Goal: Information Seeking & Learning: Learn about a topic

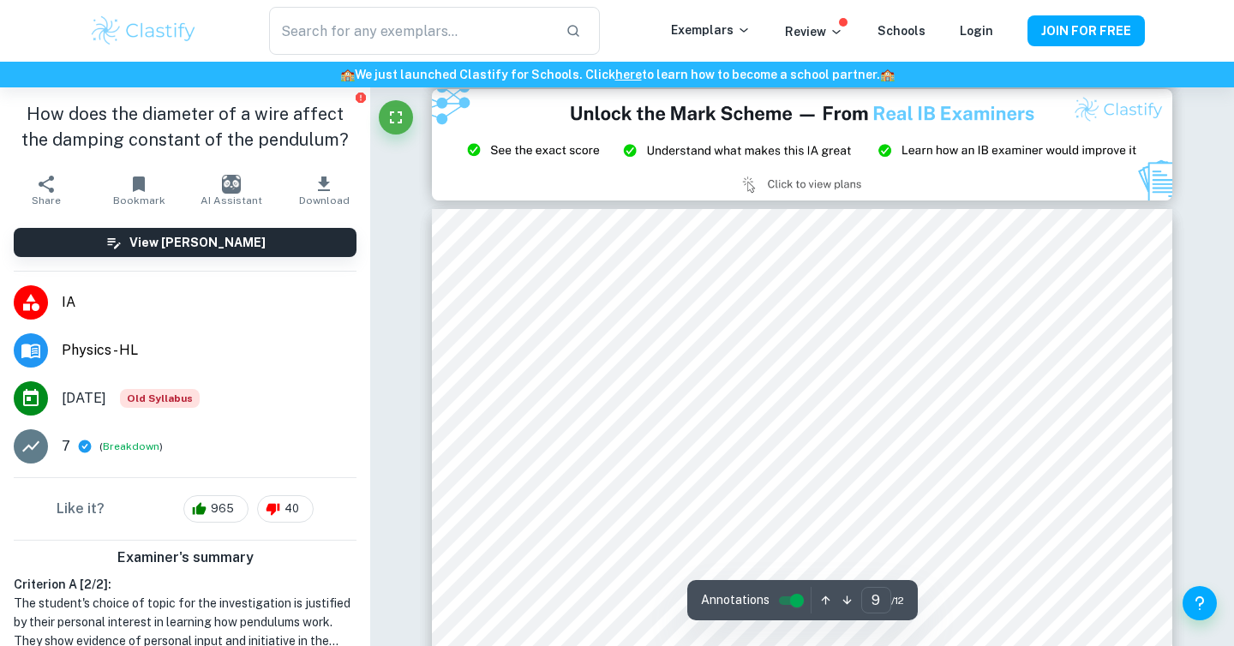
scroll to position [8923, 0]
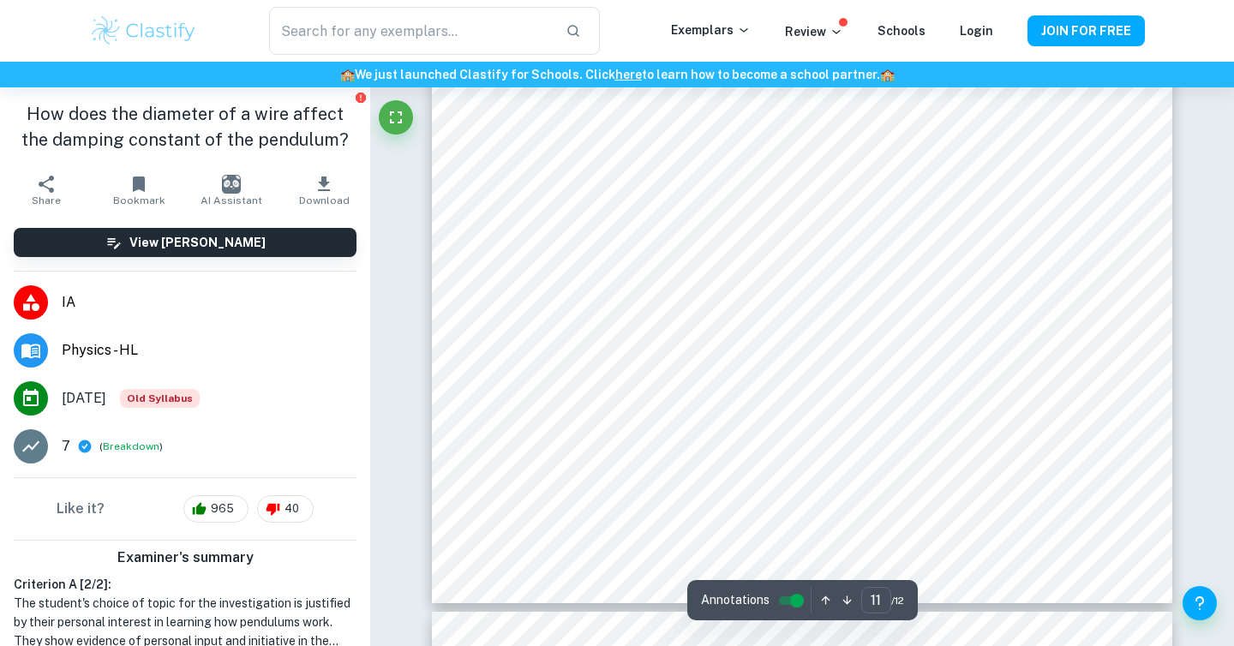
type input "12"
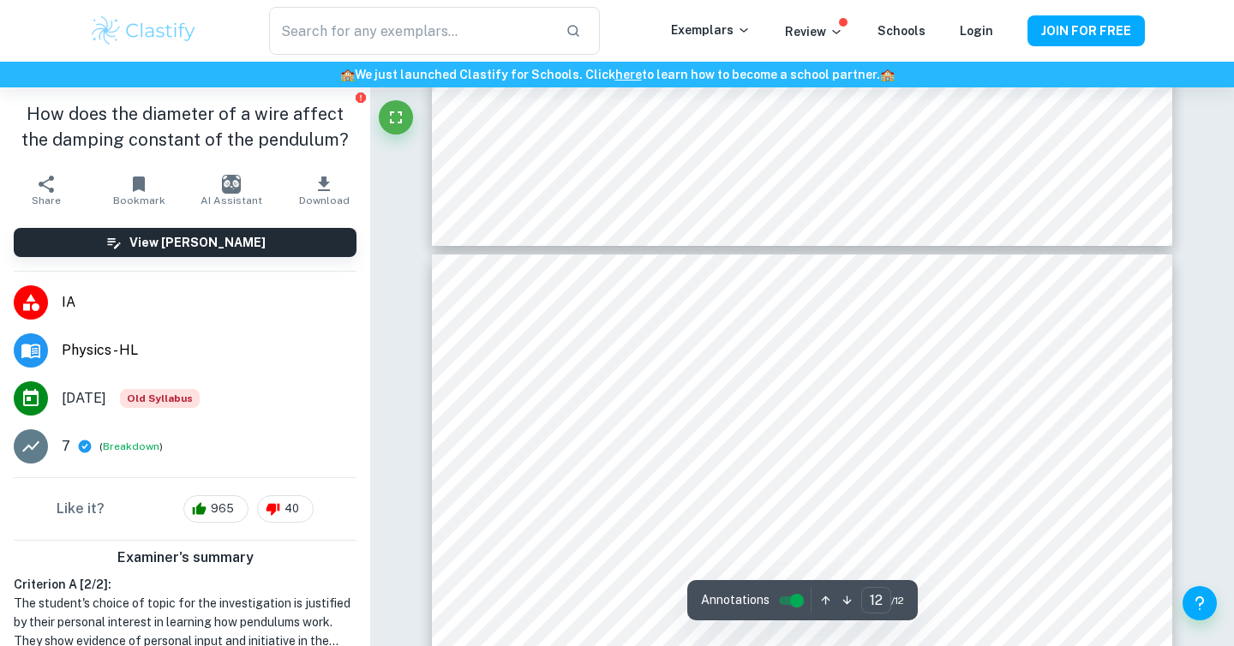
scroll to position [11935, 0]
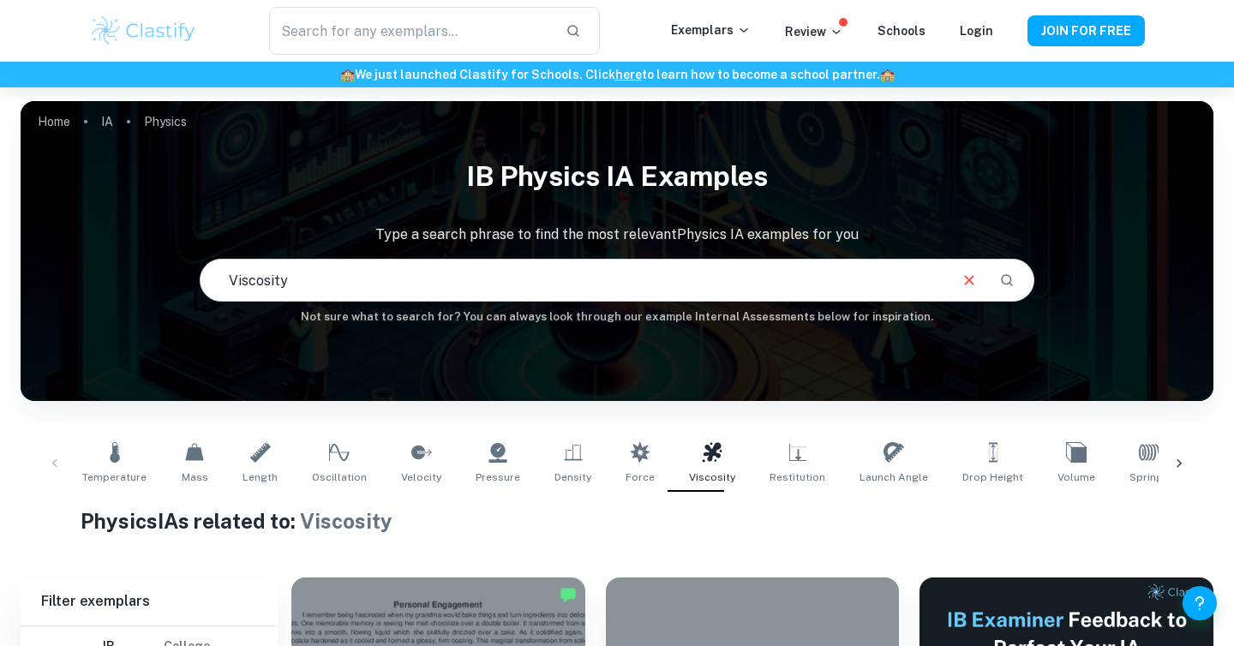
click at [483, 281] on input "Viscosity" at bounding box center [574, 280] width 746 height 48
type input "spring mass"
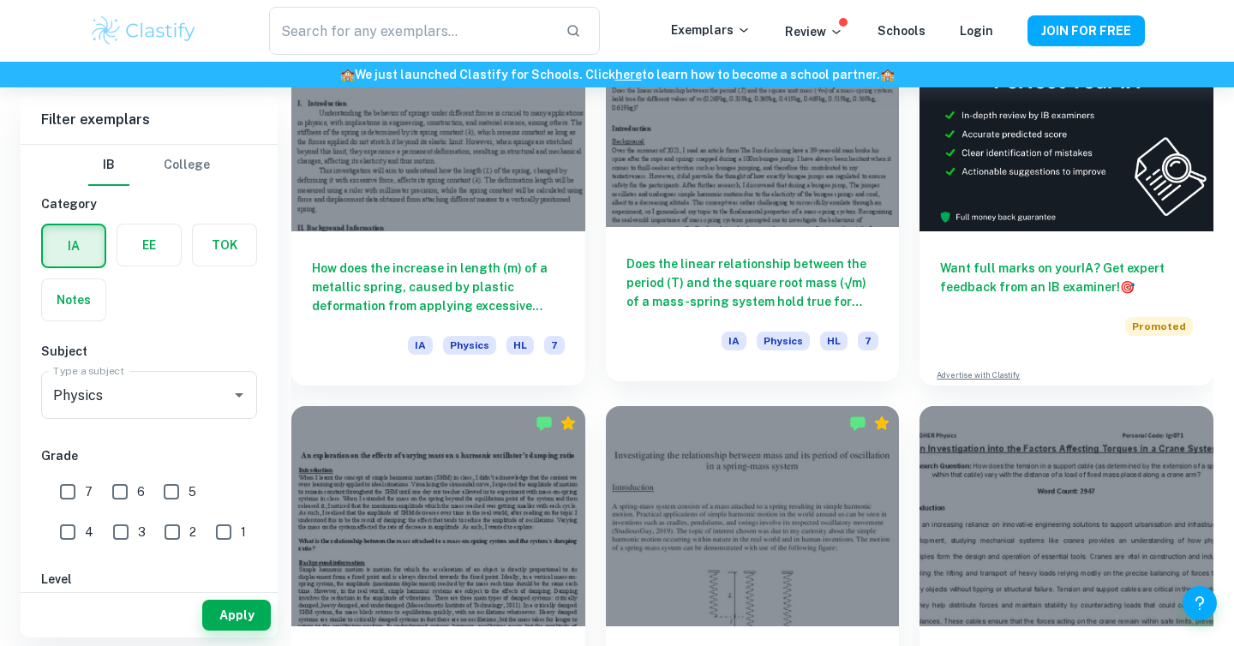
scroll to position [568, 0]
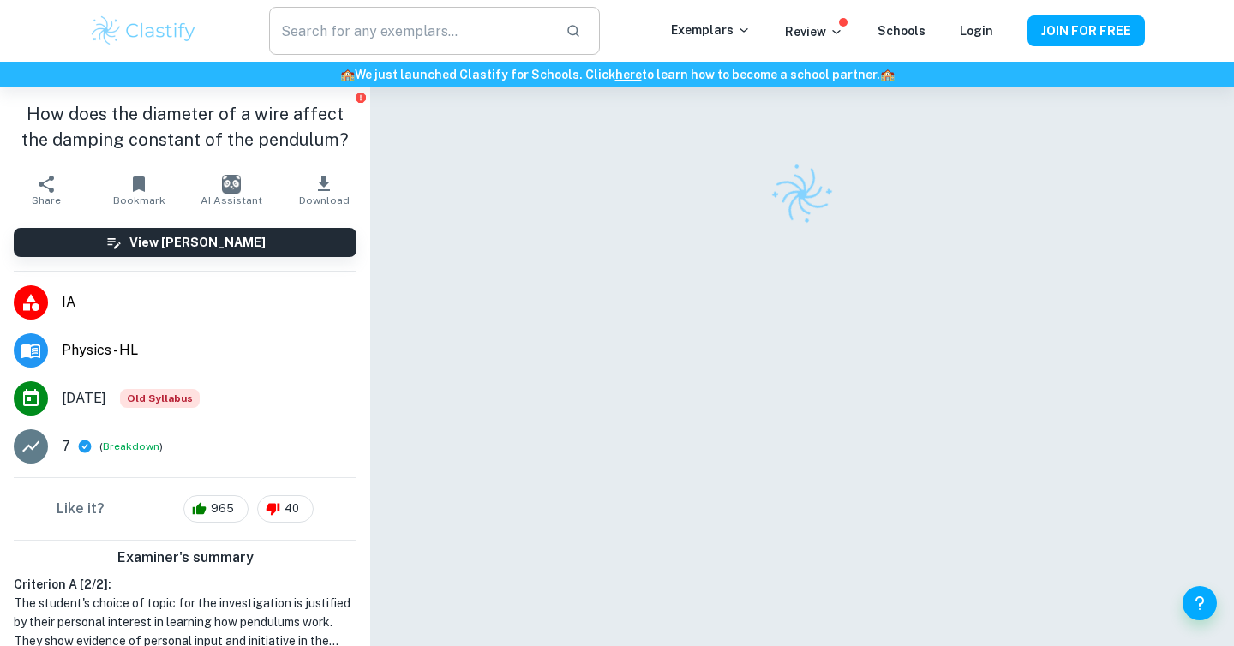
click at [467, 23] on input "text" at bounding box center [410, 31] width 283 height 48
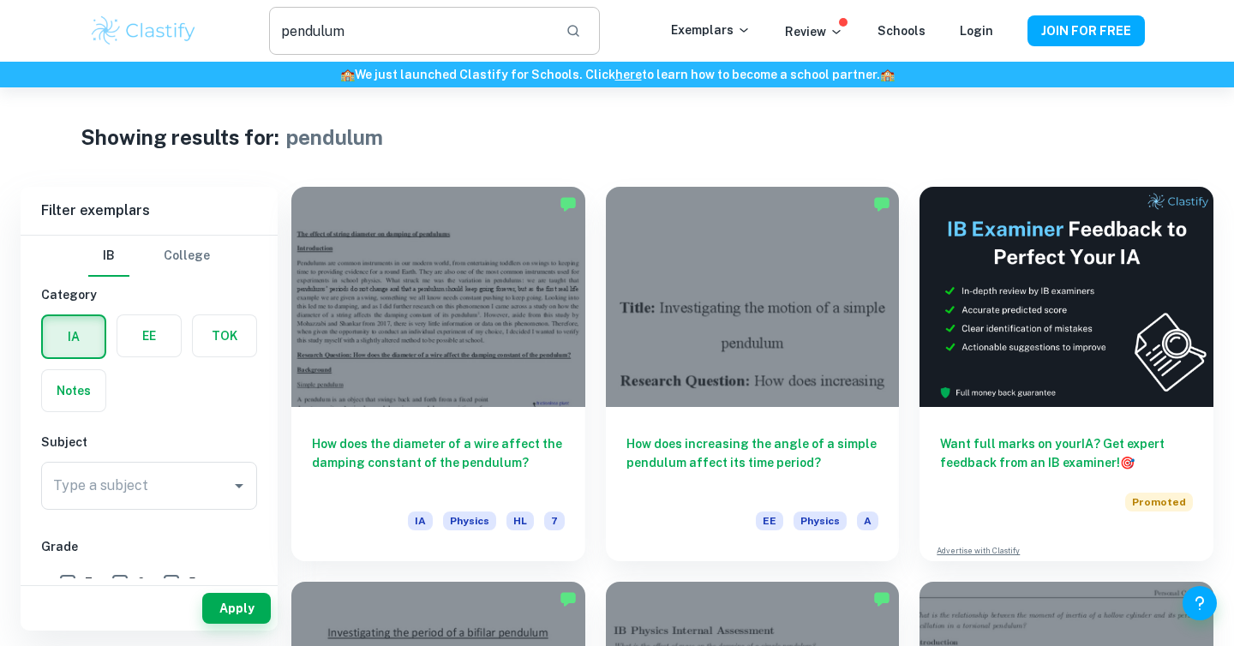
click at [410, 39] on input "pendulum" at bounding box center [410, 31] width 283 height 48
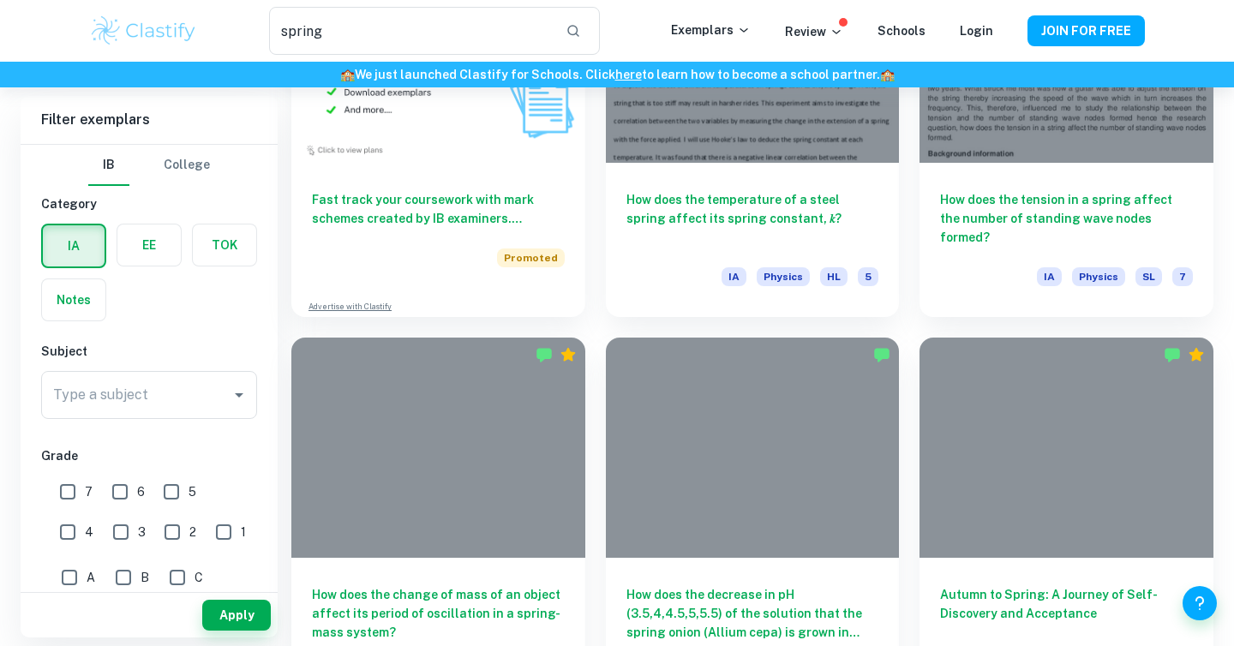
scroll to position [1161, 0]
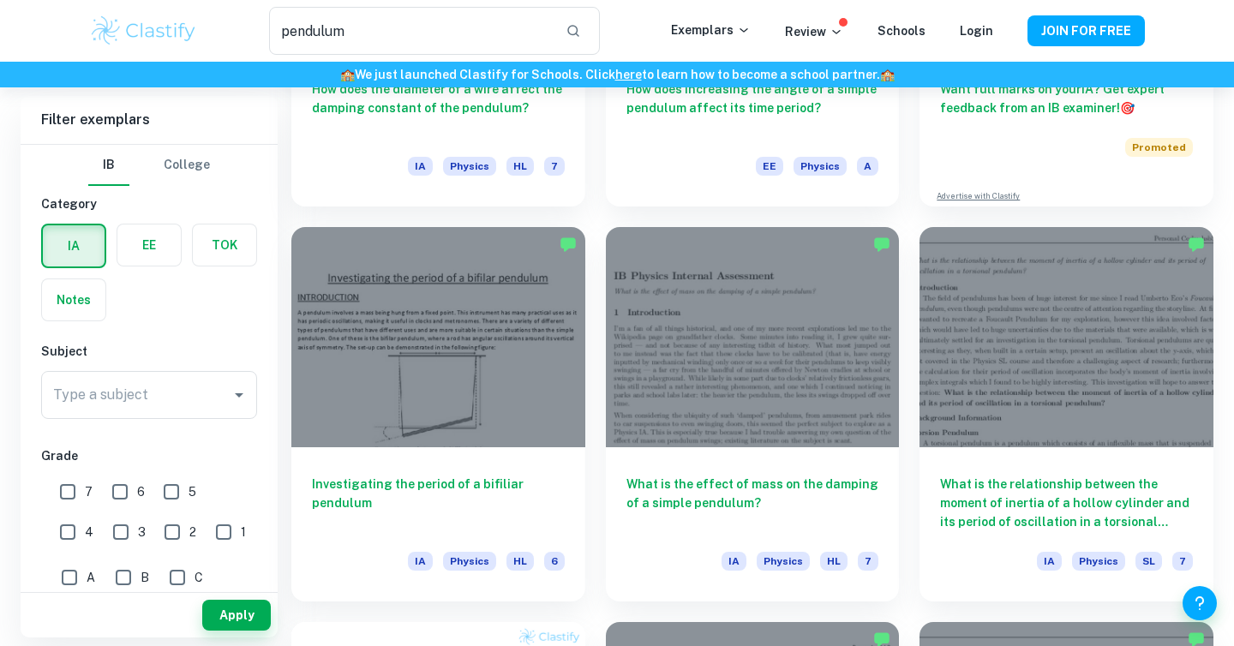
scroll to position [157, 0]
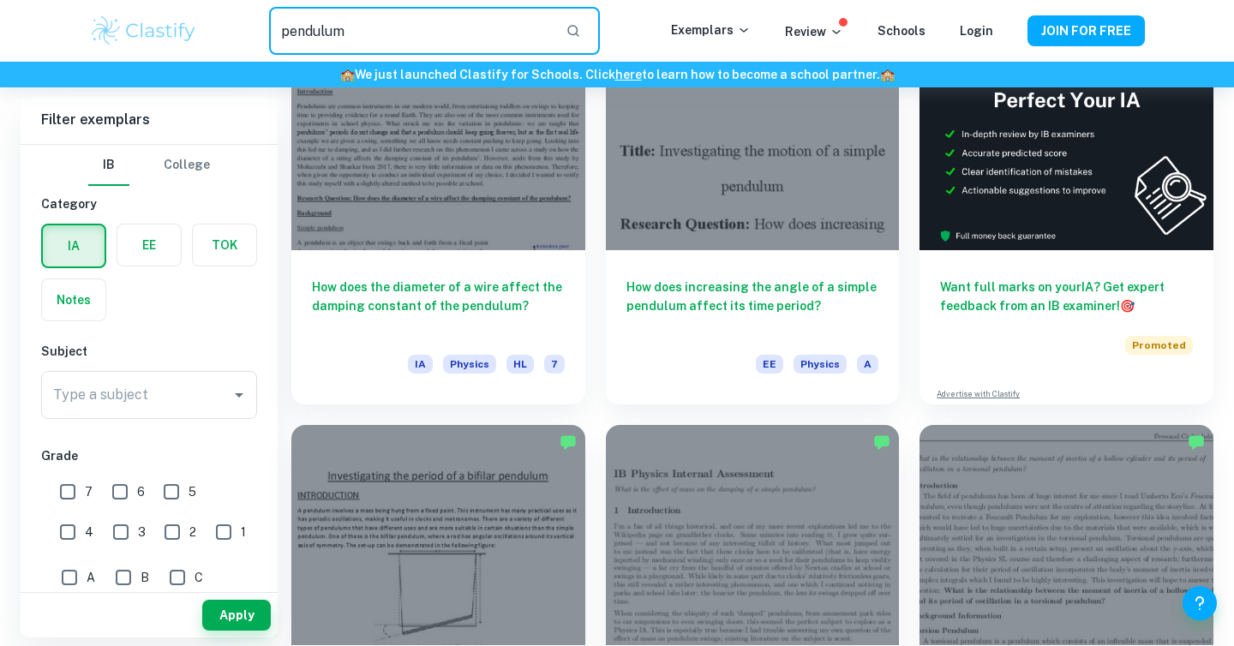
drag, startPoint x: 510, startPoint y: 30, endPoint x: 154, endPoint y: -21, distance: 359.3
click at [154, 0] on html "We value your privacy We use cookies to enhance your browsing experience, serve…" at bounding box center [617, 166] width 1234 height 646
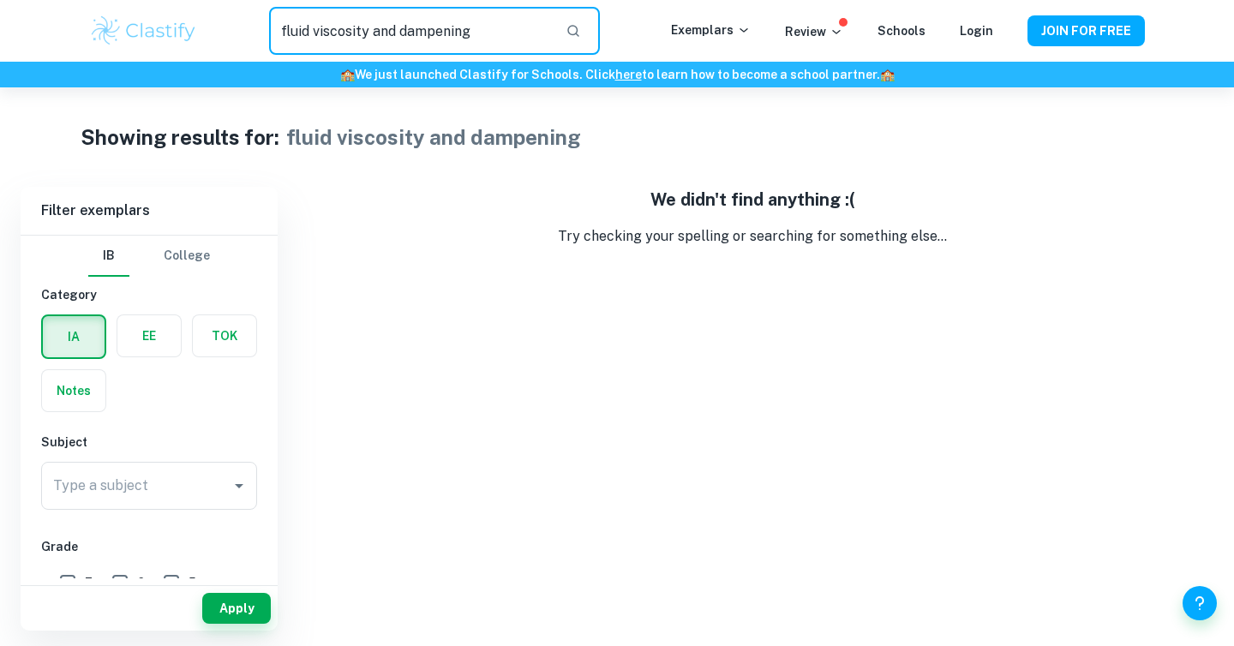
click at [418, 38] on input "fluid viscosity and dampening" at bounding box center [410, 31] width 283 height 48
drag, startPoint x: 402, startPoint y: 34, endPoint x: 374, endPoint y: 34, distance: 28.3
click at [374, 34] on input "fluid viscosity and dampening" at bounding box center [410, 31] width 283 height 48
drag, startPoint x: 318, startPoint y: 36, endPoint x: 254, endPoint y: 36, distance: 64.3
click at [254, 36] on div "fluid viscosity dampening ​" at bounding box center [434, 31] width 473 height 48
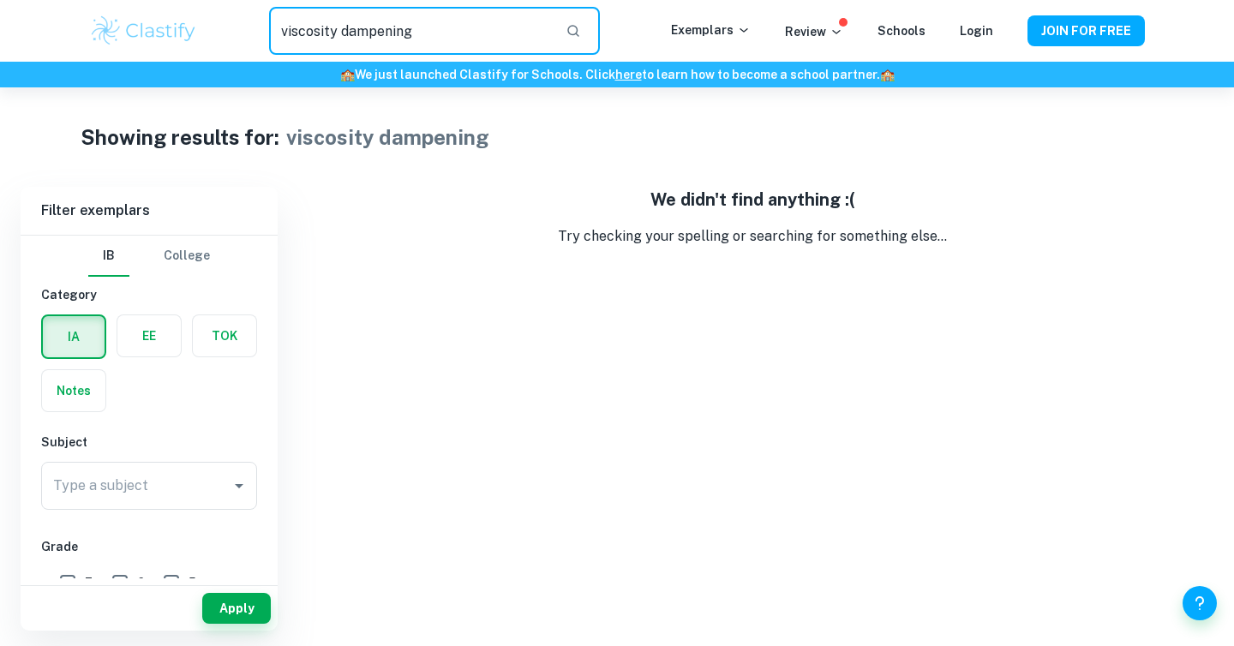
drag, startPoint x: 533, startPoint y: 27, endPoint x: 213, endPoint y: 15, distance: 320.8
click at [213, 15] on div "viscosity dampening ​" at bounding box center [434, 31] width 473 height 48
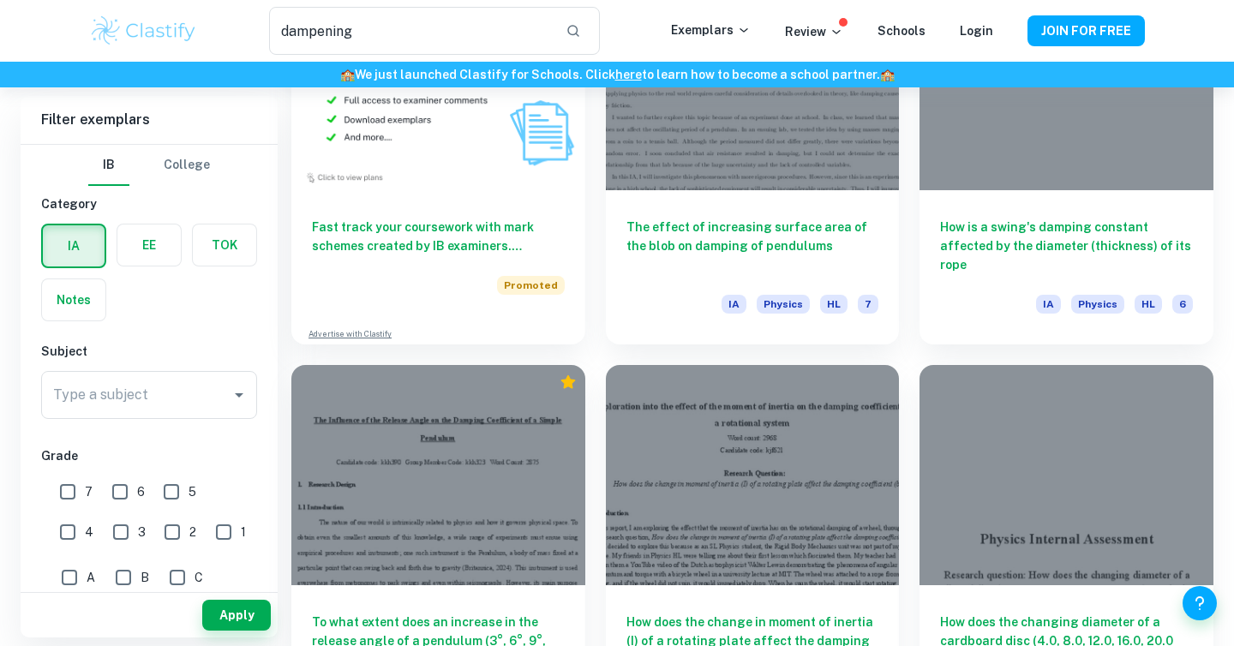
scroll to position [1277, 0]
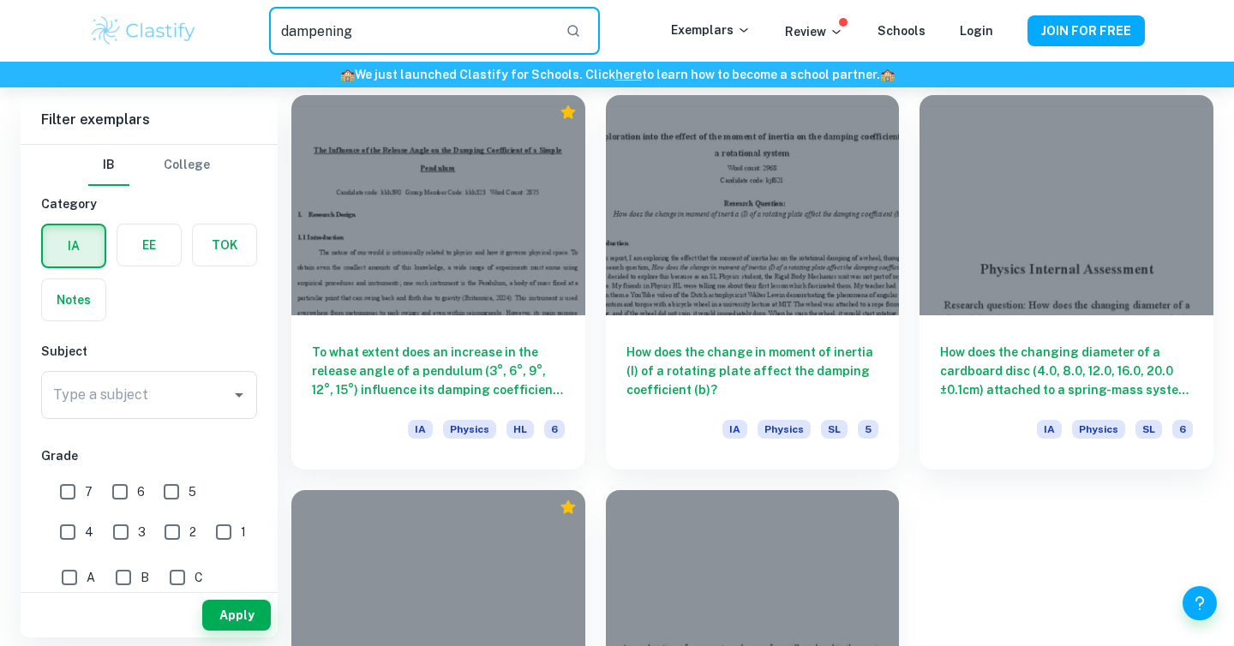
click at [454, 39] on input "dampening" at bounding box center [410, 31] width 283 height 48
type input "field"
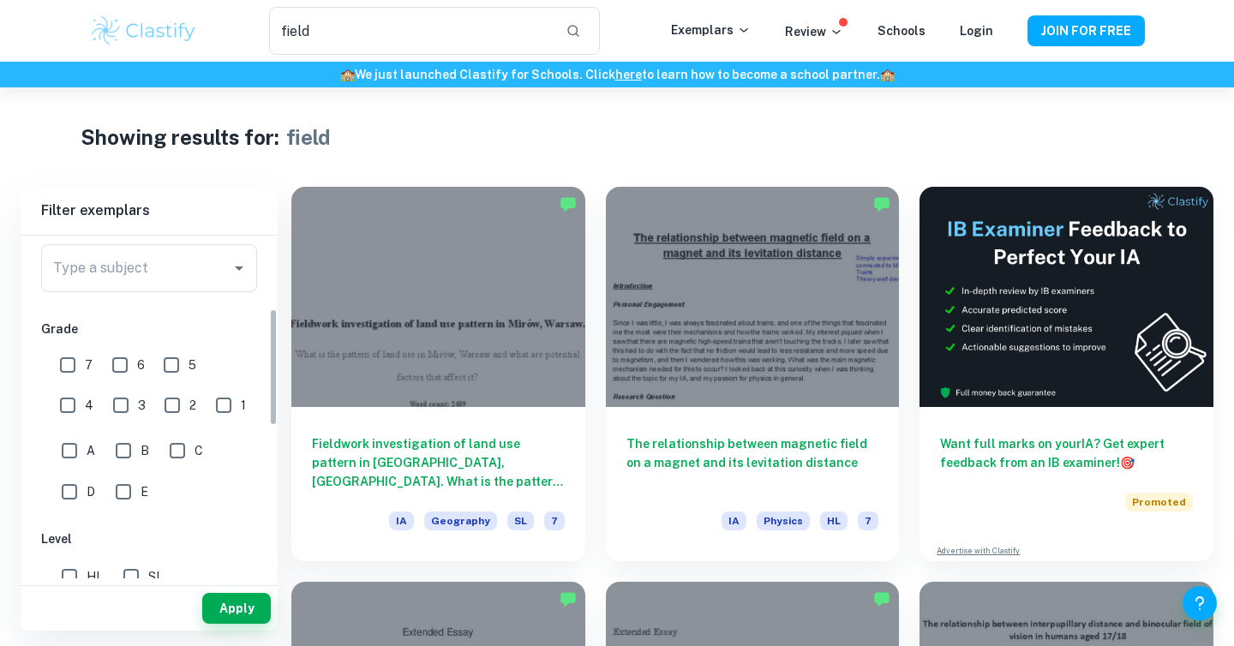
scroll to position [213, 0]
click at [190, 297] on div "Type a subject Type a subject" at bounding box center [149, 276] width 216 height 55
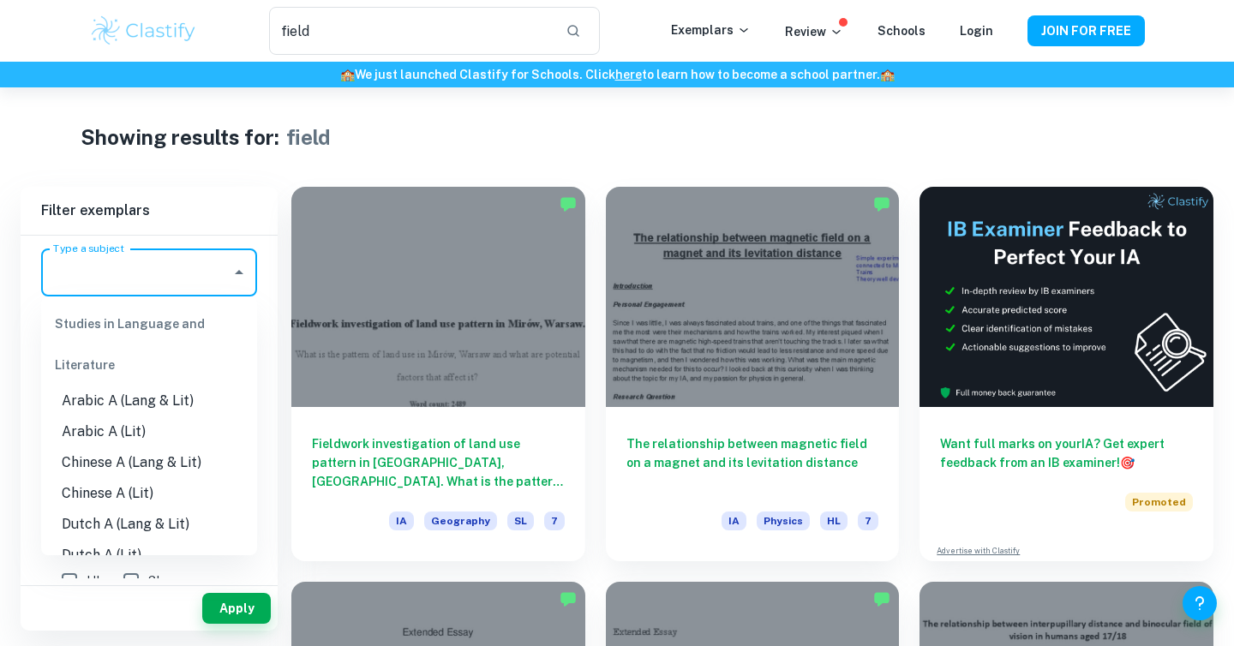
click at [196, 284] on input "Type a subject" at bounding box center [136, 272] width 175 height 33
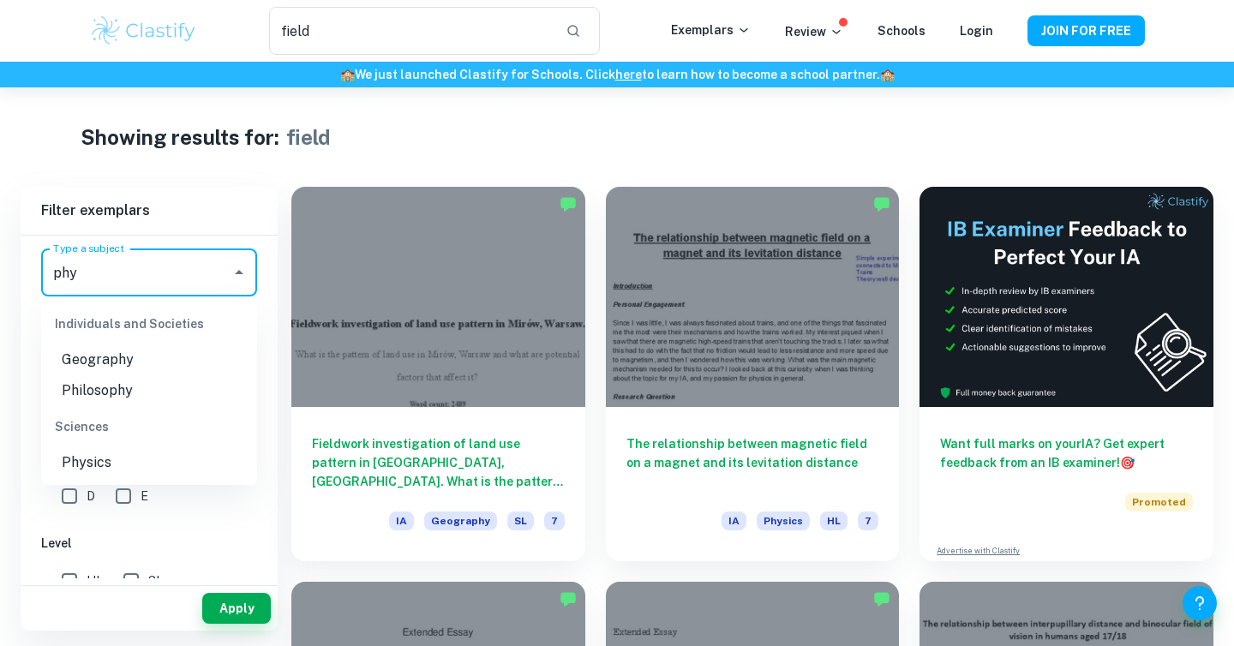
click at [147, 460] on li "Physics" at bounding box center [149, 462] width 216 height 31
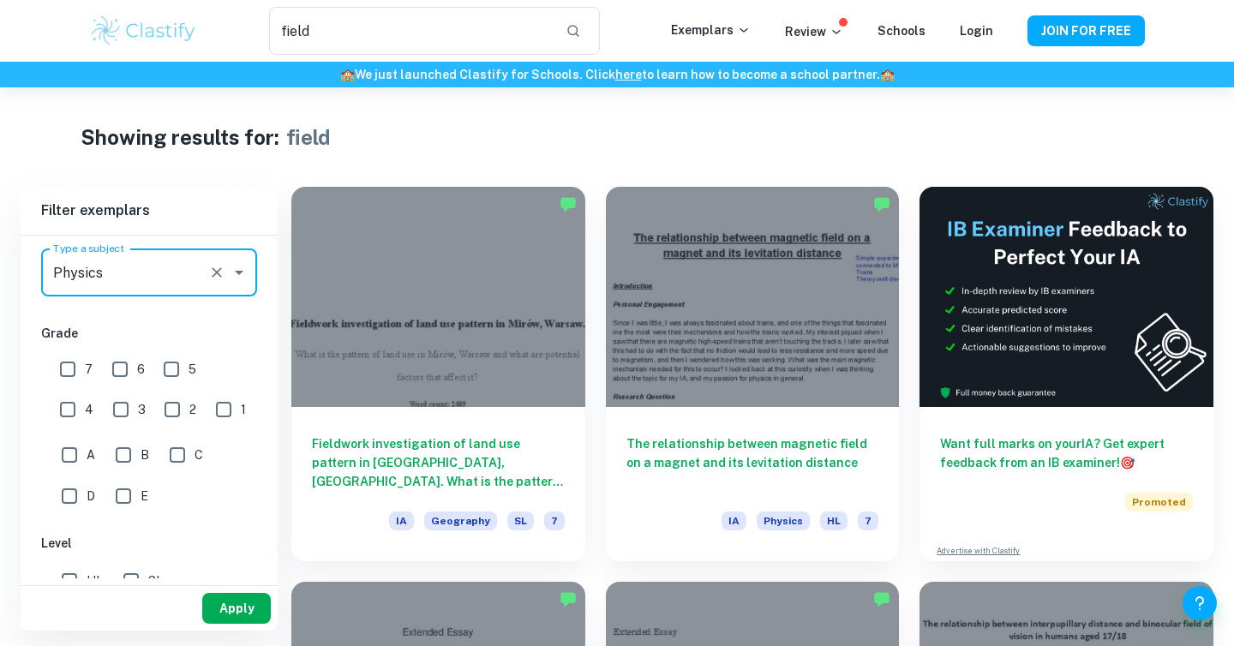
type input "Physics"
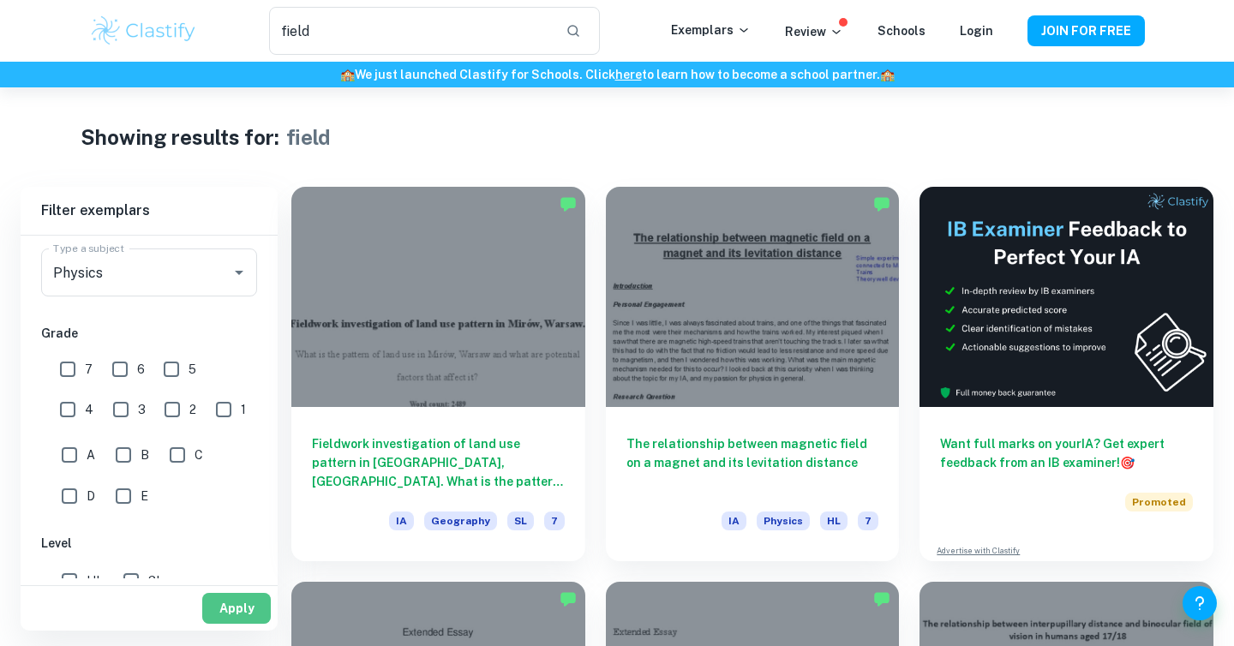
click at [241, 608] on button "Apply" at bounding box center [236, 608] width 69 height 31
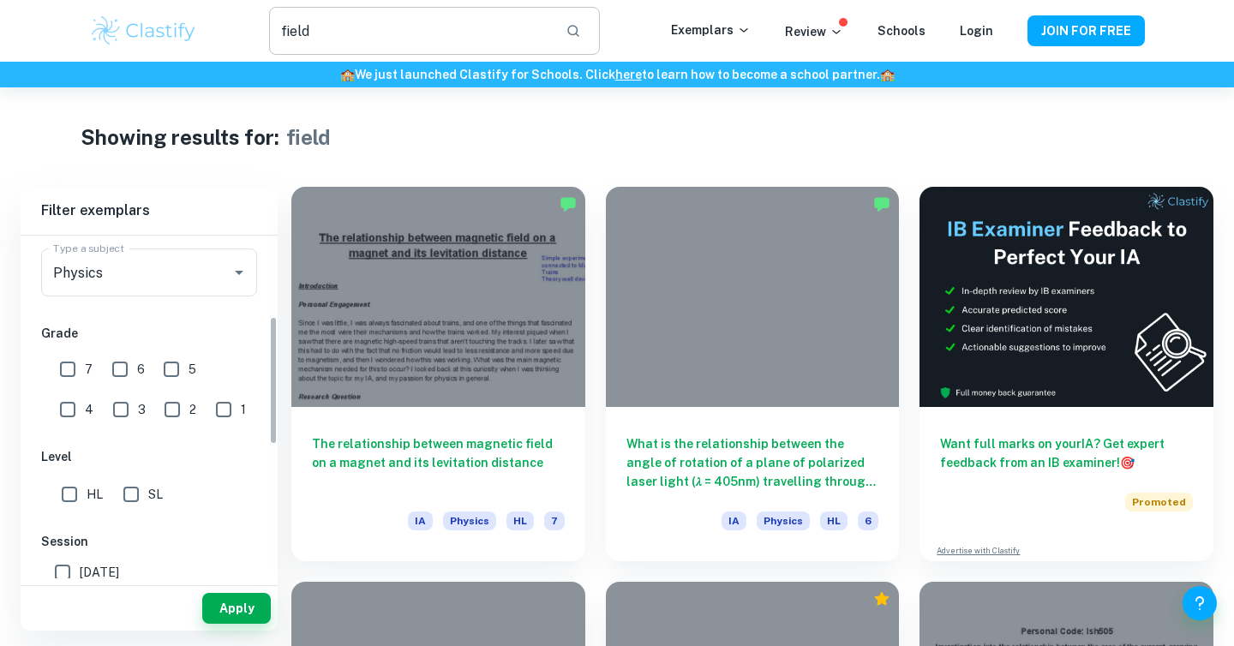
click at [369, 24] on input "field" at bounding box center [410, 31] width 283 height 48
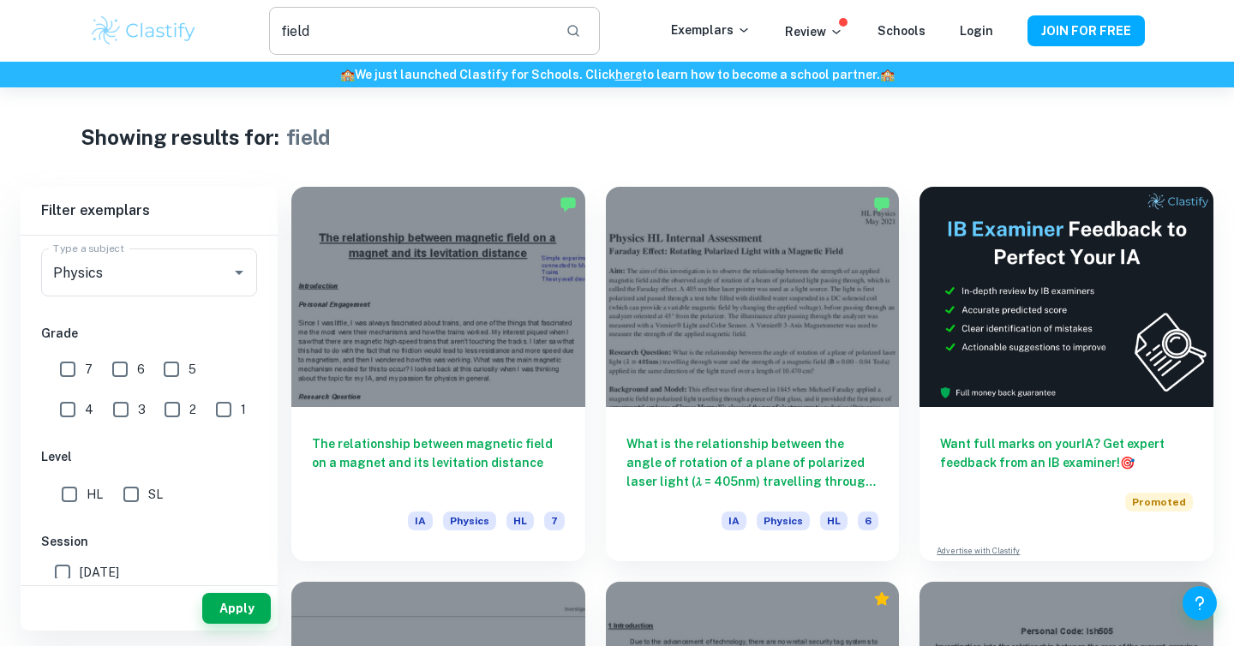
click at [504, 33] on input "field" at bounding box center [410, 31] width 283 height 48
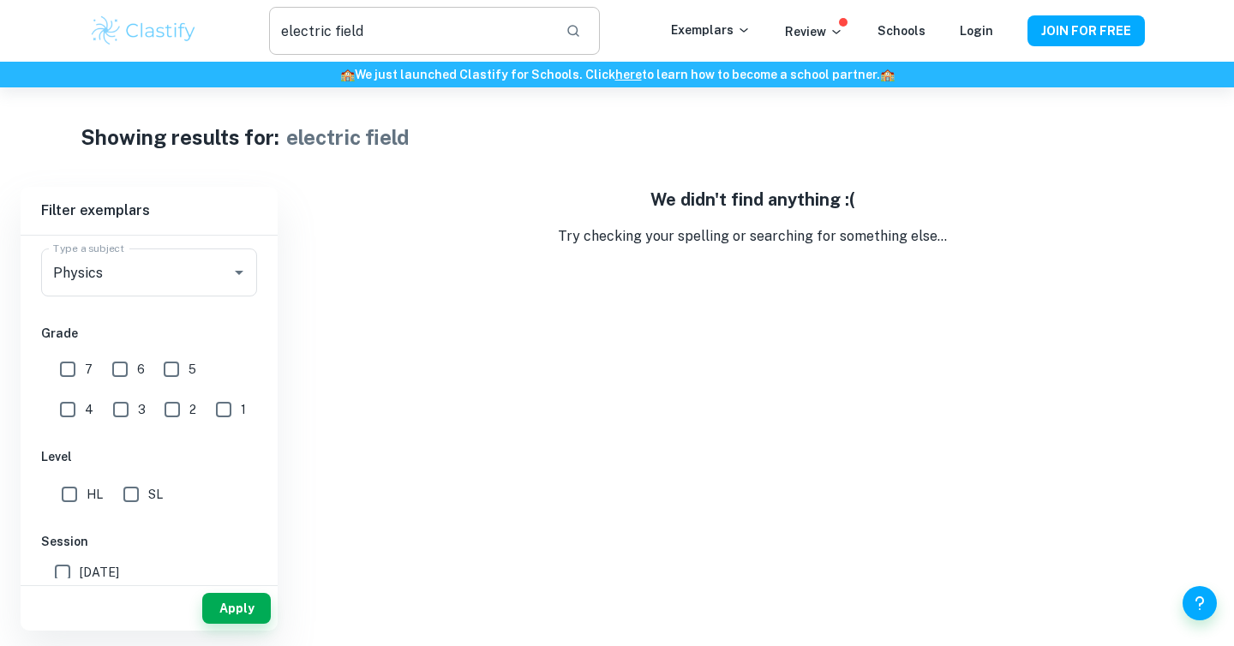
click at [498, 23] on input "electric field" at bounding box center [410, 31] width 283 height 48
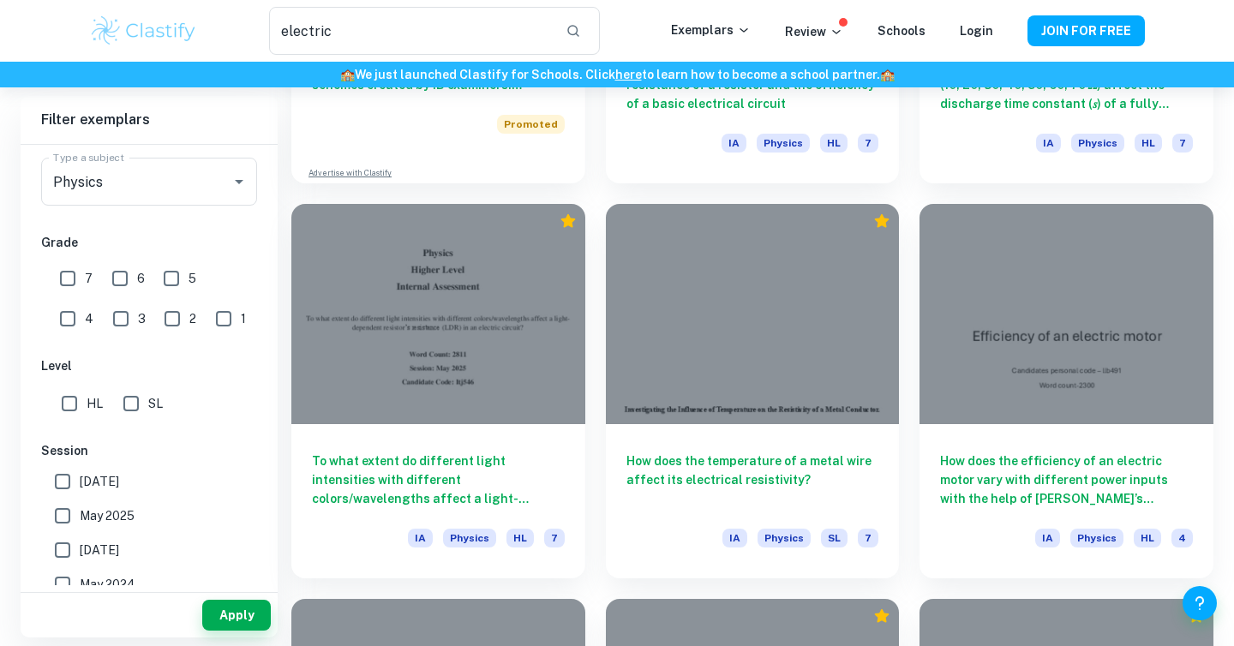
scroll to position [1213, 0]
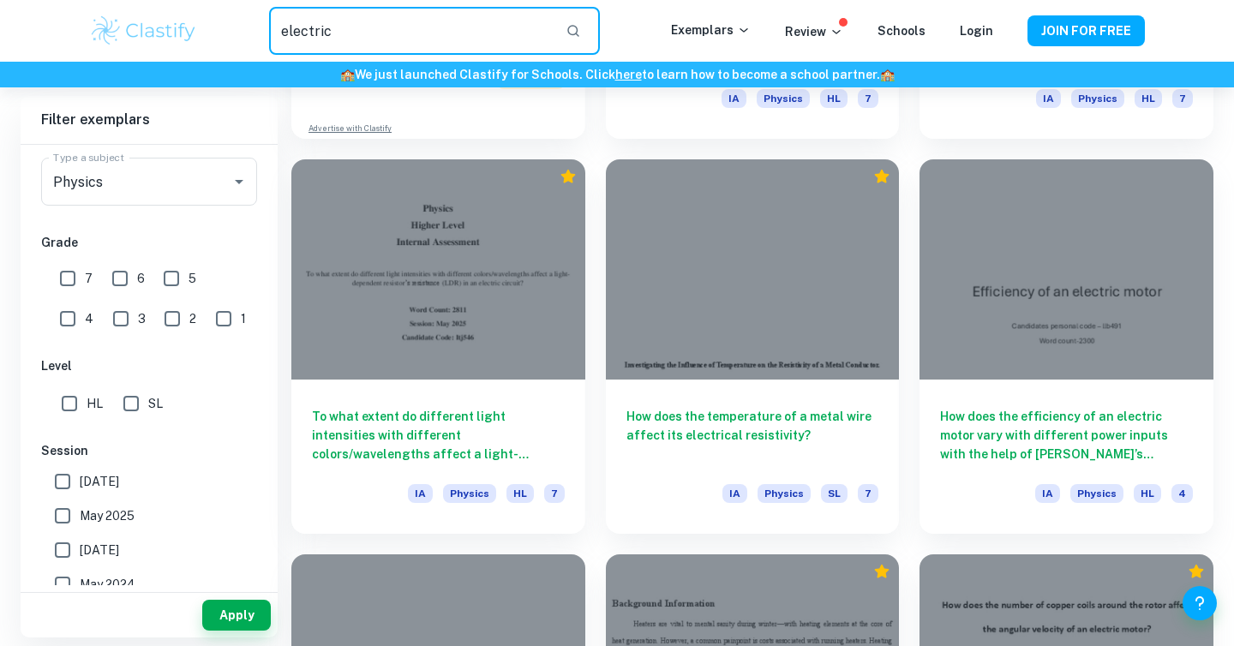
click at [534, 18] on input "electric" at bounding box center [410, 31] width 283 height 48
type input "pendulum"
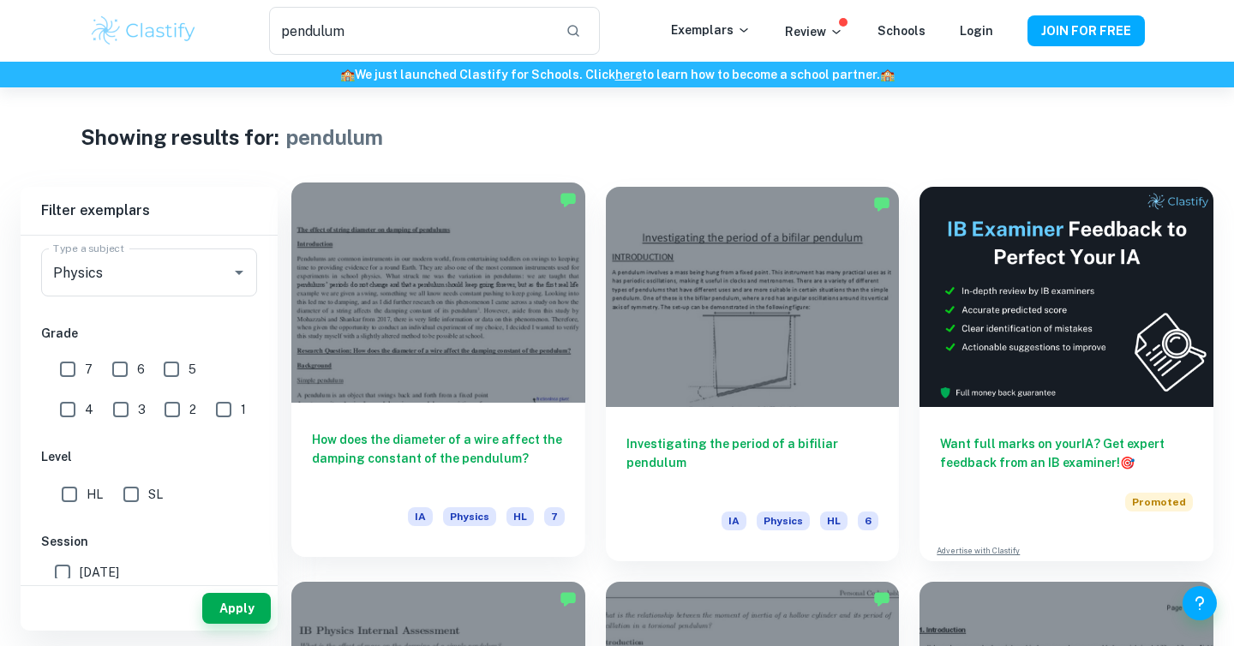
click at [427, 452] on h6 "How does the diameter of a wire affect the damping constant of the pendulum?" at bounding box center [438, 458] width 253 height 57
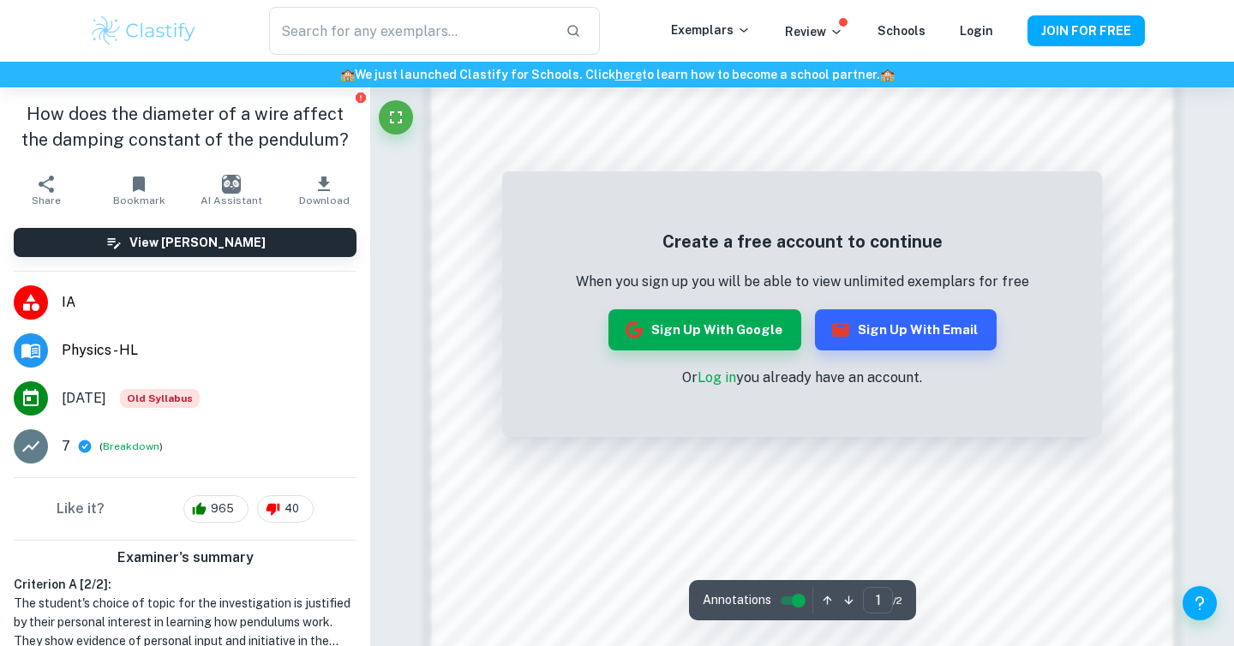
scroll to position [1345, 0]
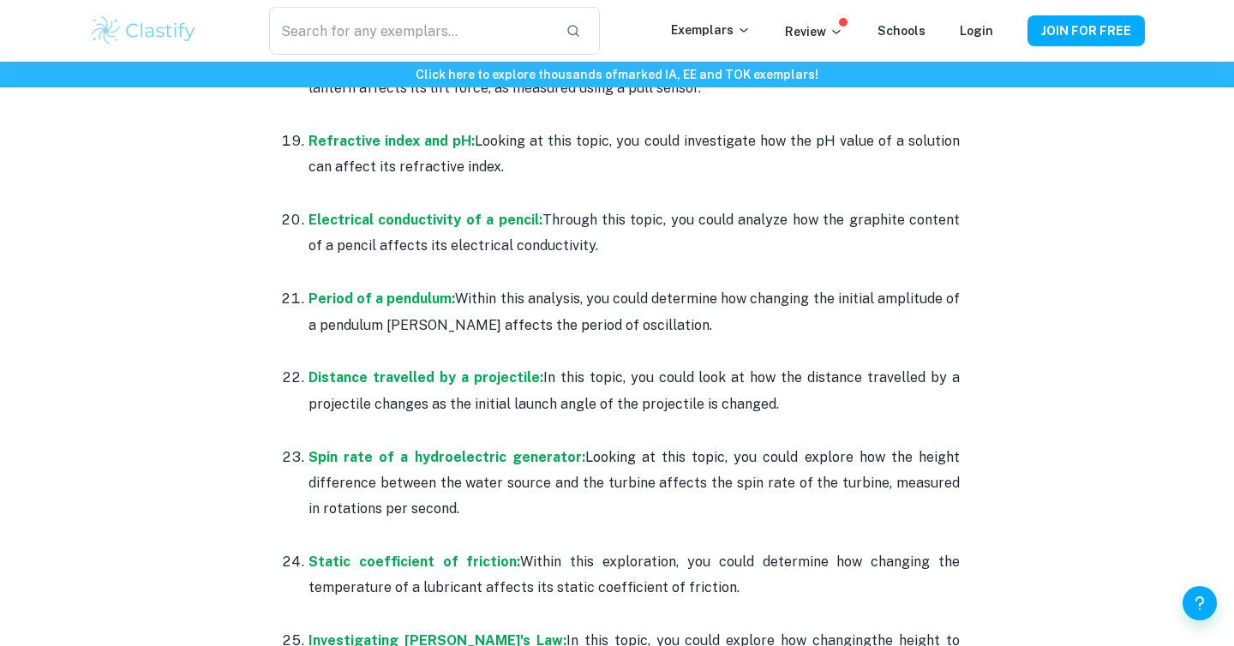
scroll to position [2704, 0]
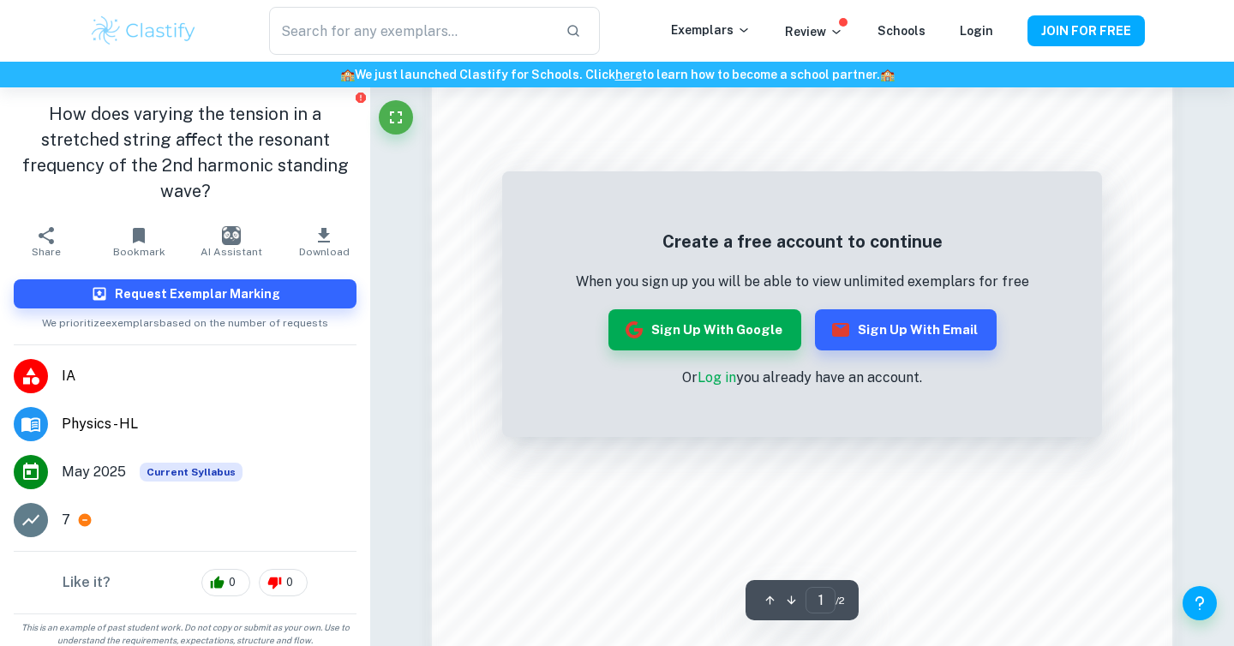
scroll to position [1176, 0]
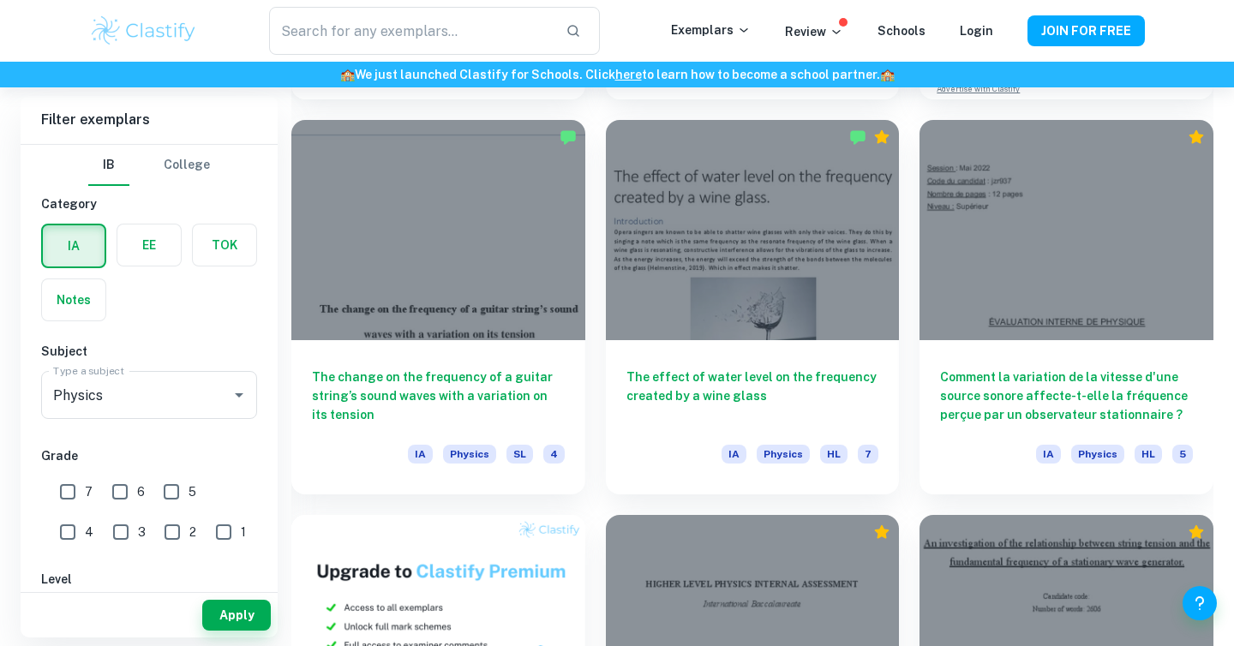
scroll to position [892, 0]
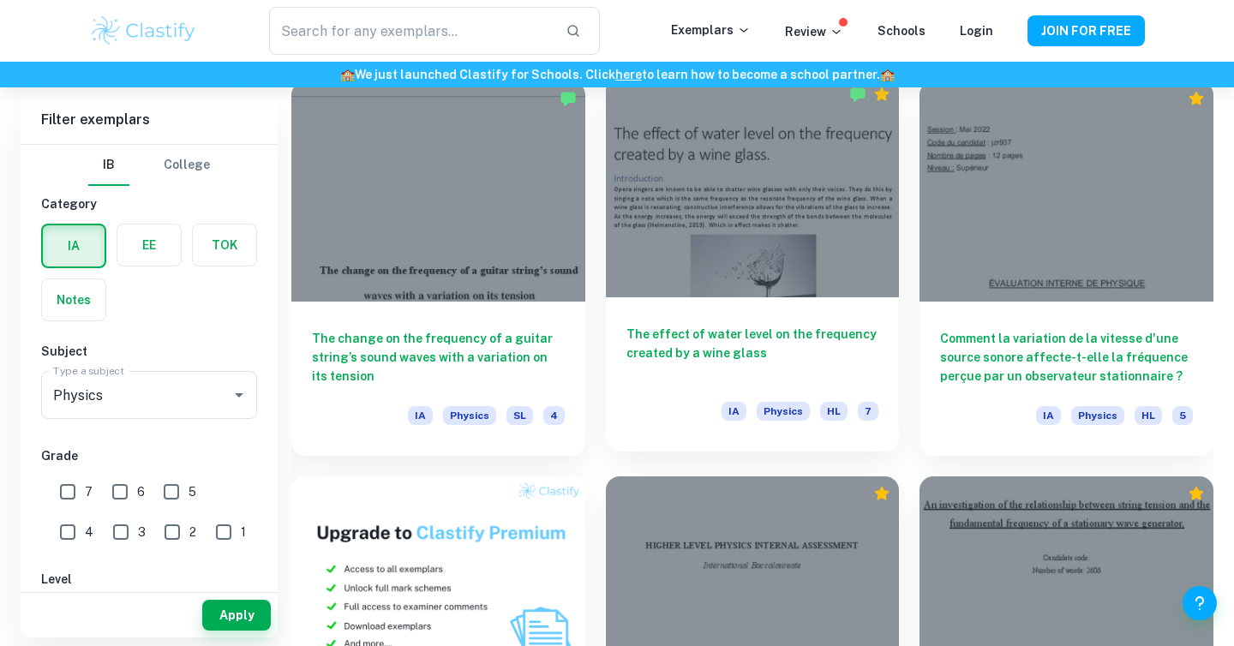
click at [645, 345] on h6 "The effect of water level on the frequency created by a wine glass" at bounding box center [753, 353] width 253 height 57
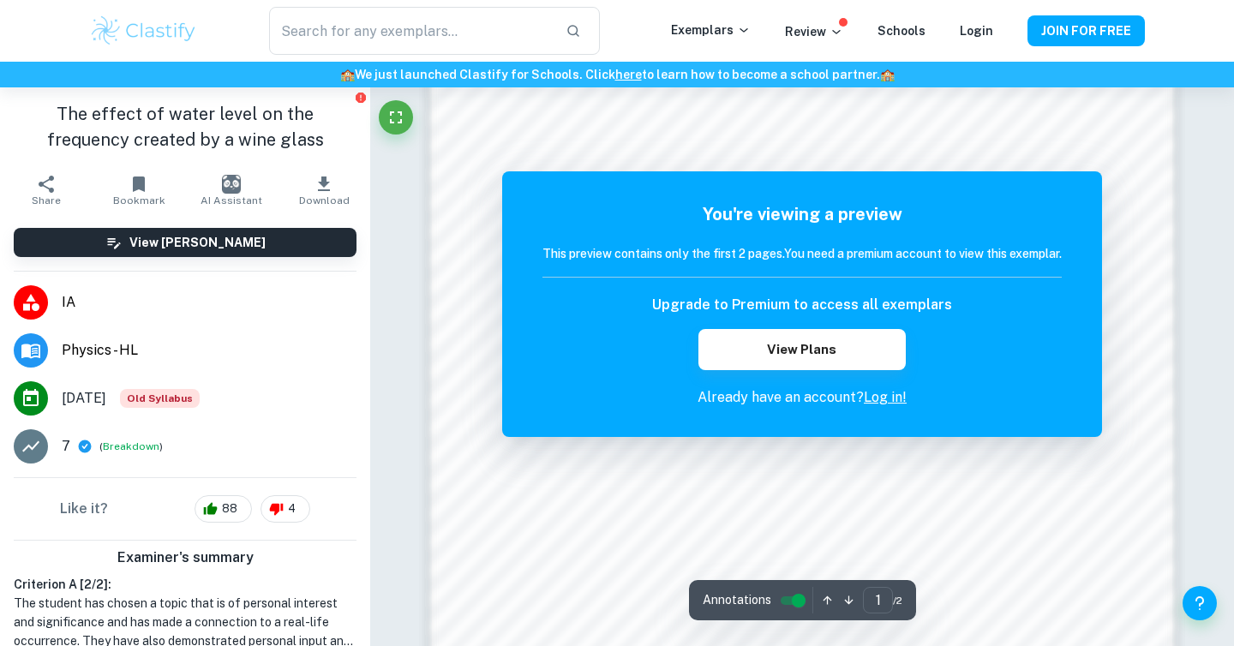
scroll to position [1343, 0]
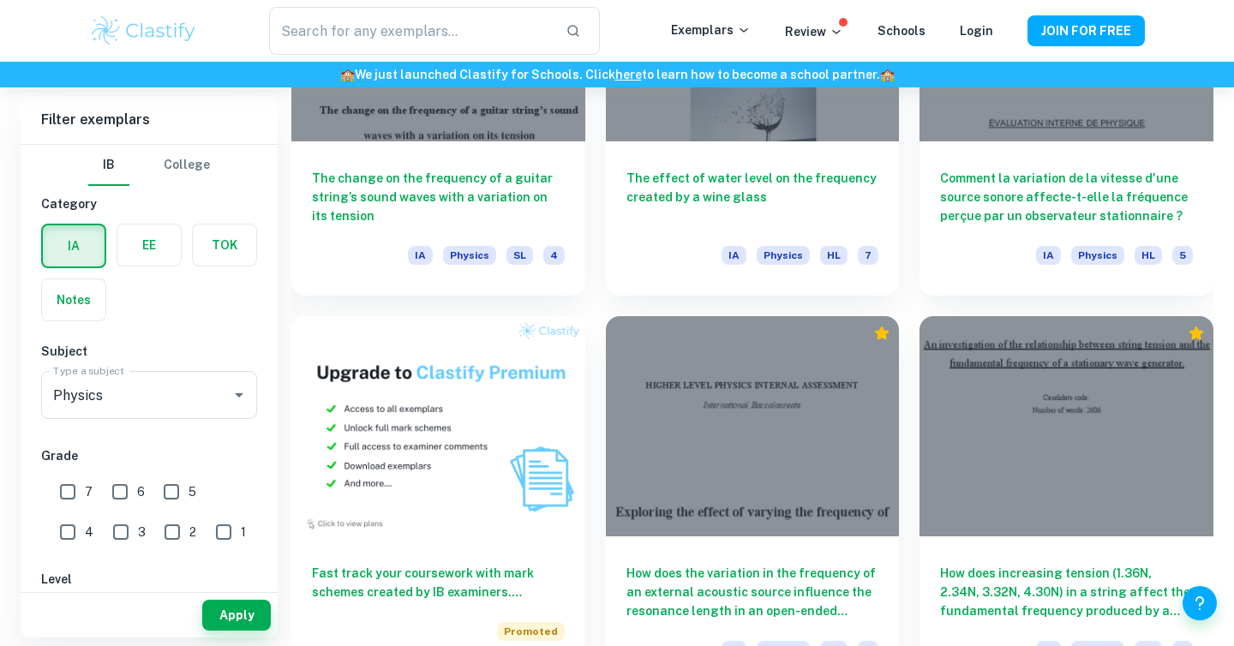
scroll to position [1144, 0]
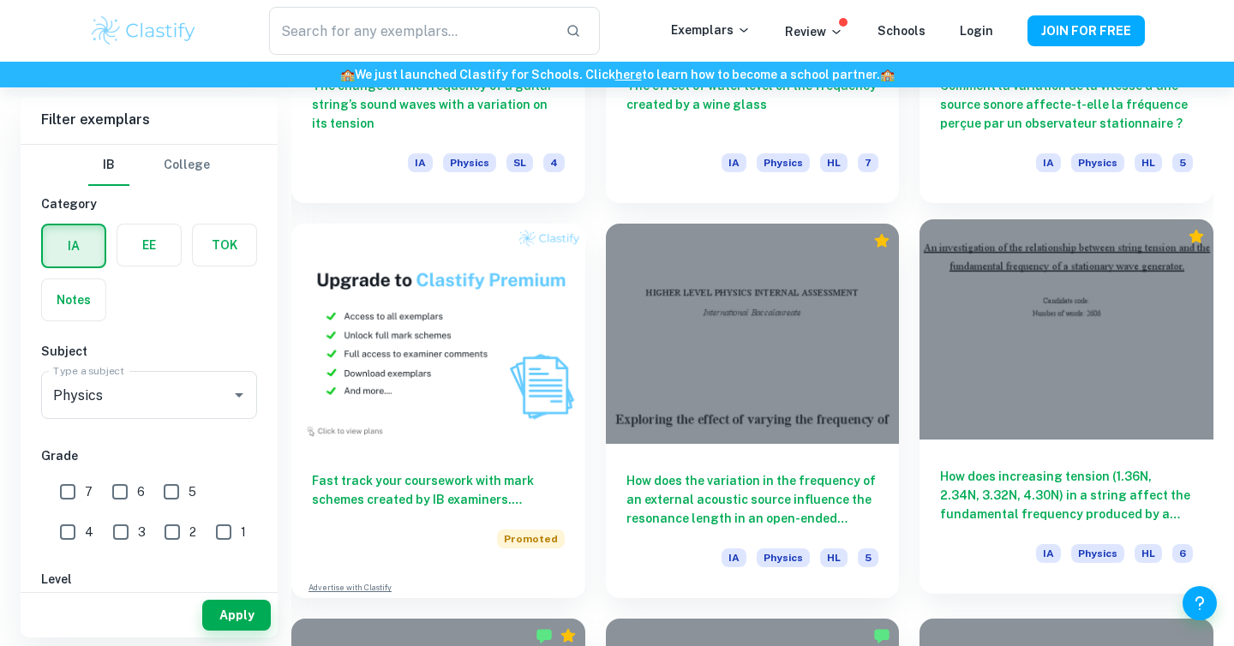
click at [1069, 507] on h6 "How does increasing tension (1.36N, 2.34N, 3.32N, 4.30N) in a string affect the…" at bounding box center [1066, 495] width 253 height 57
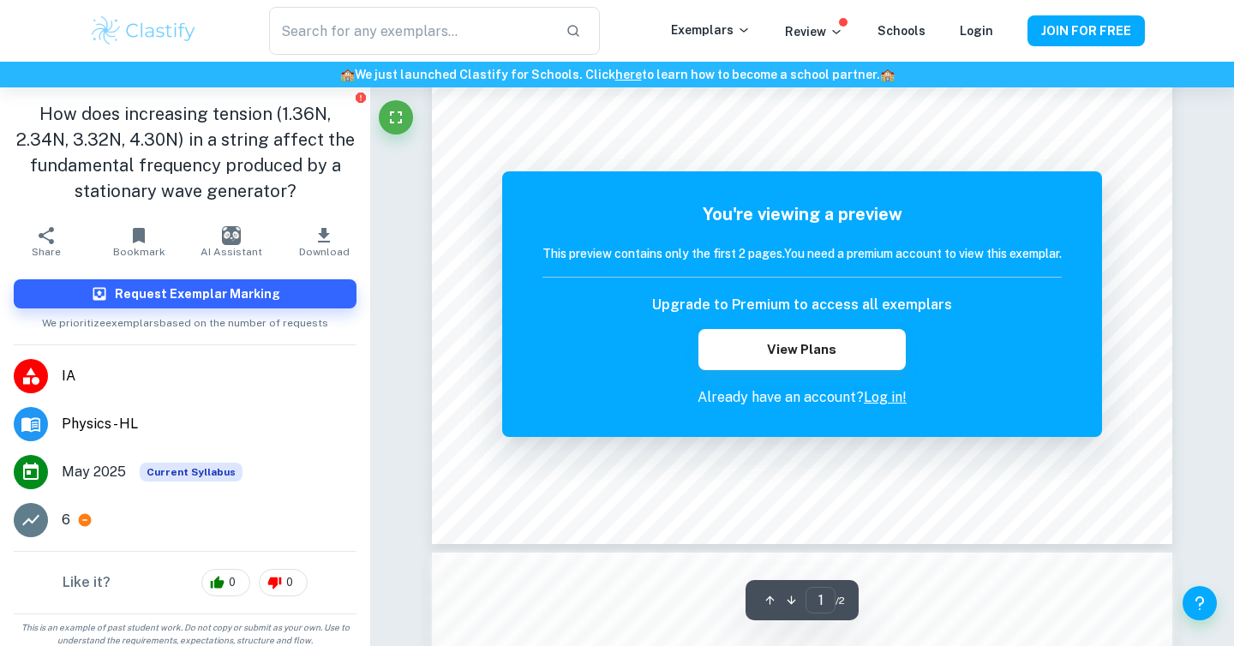
scroll to position [655, 0]
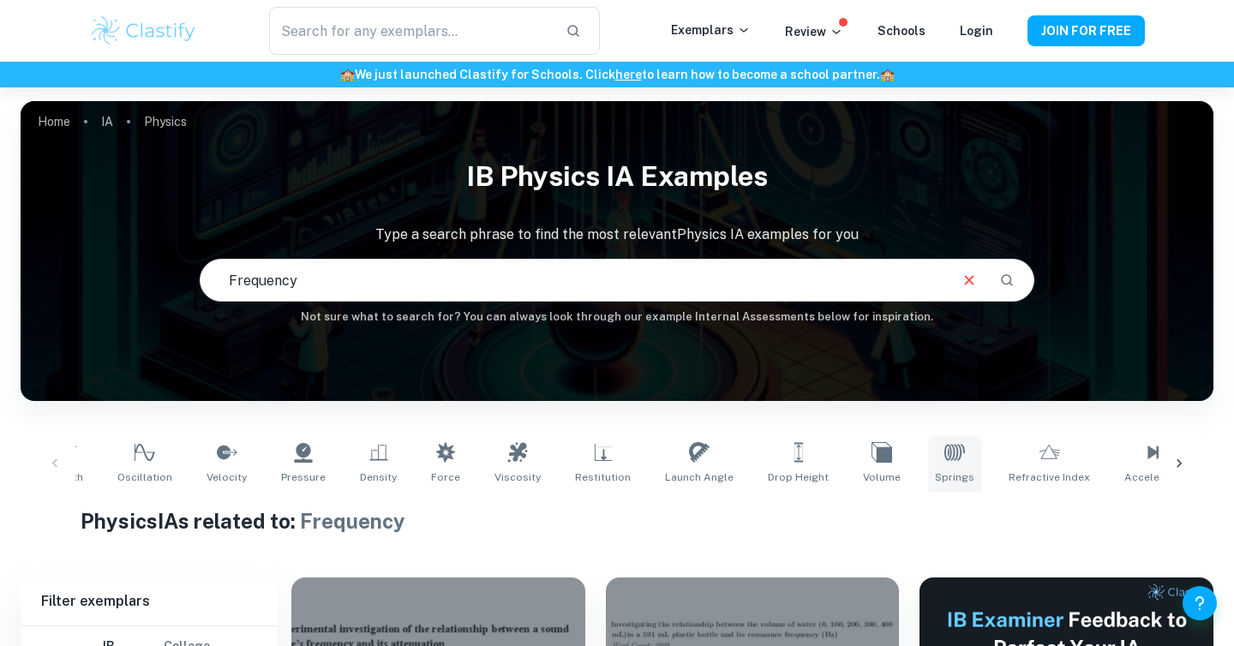
click at [929, 465] on link "Springs" at bounding box center [954, 463] width 53 height 57
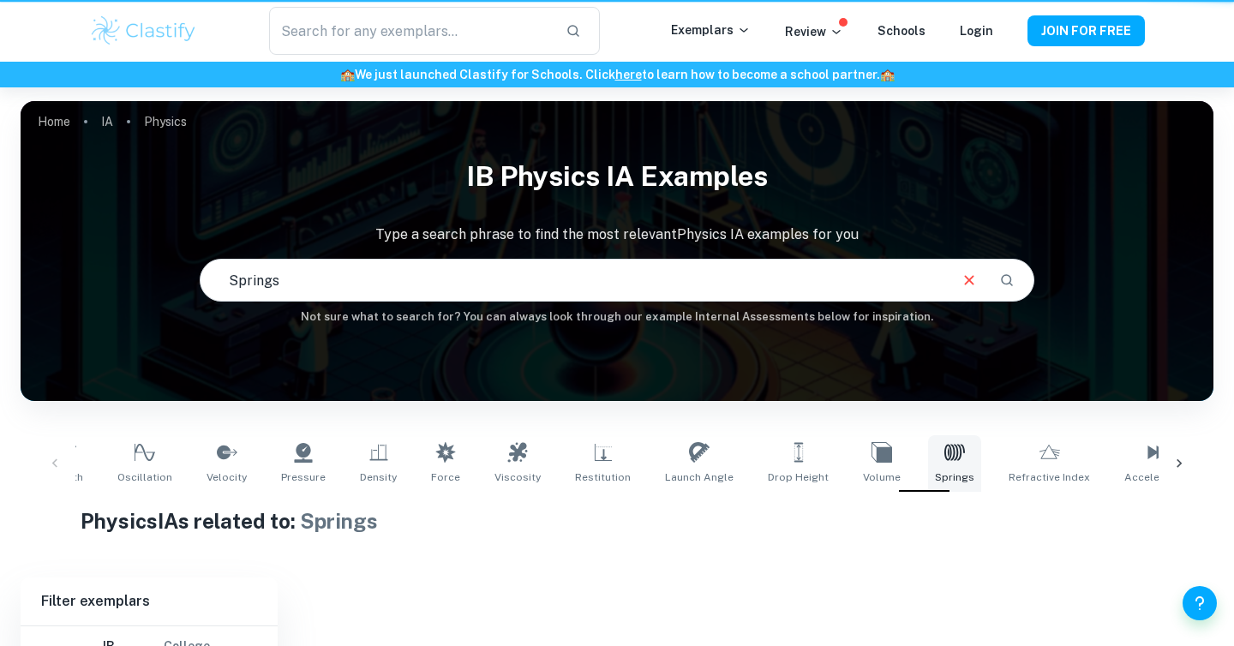
type input "Springs"
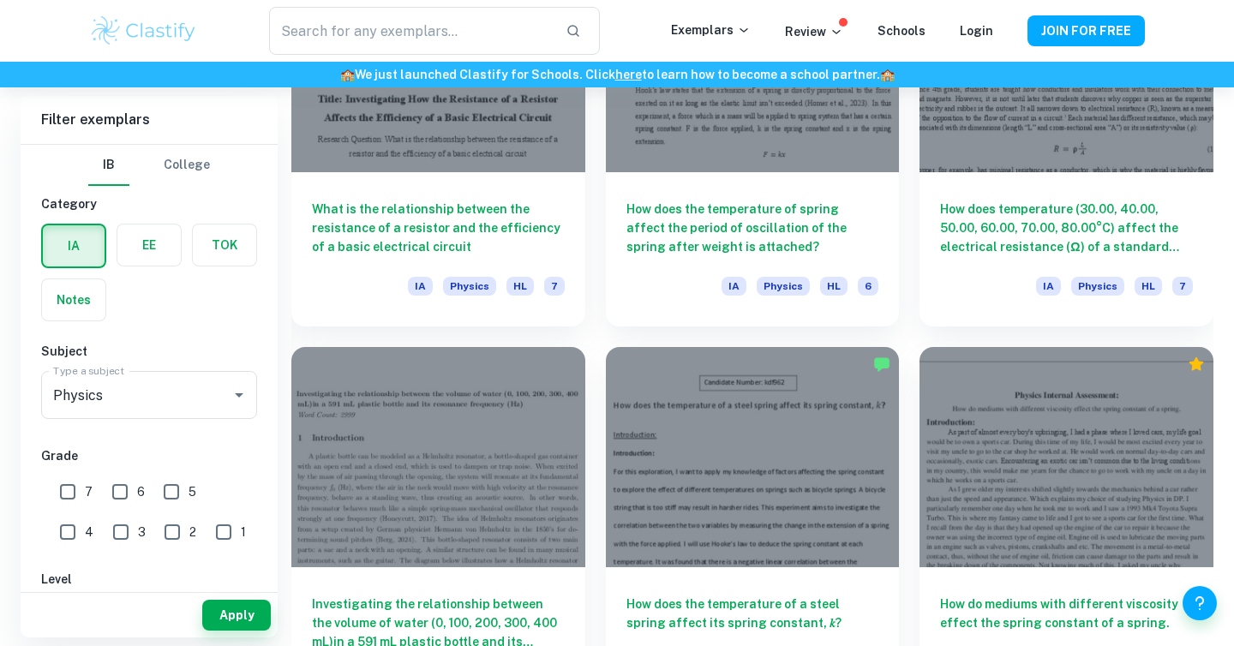
scroll to position [1882, 0]
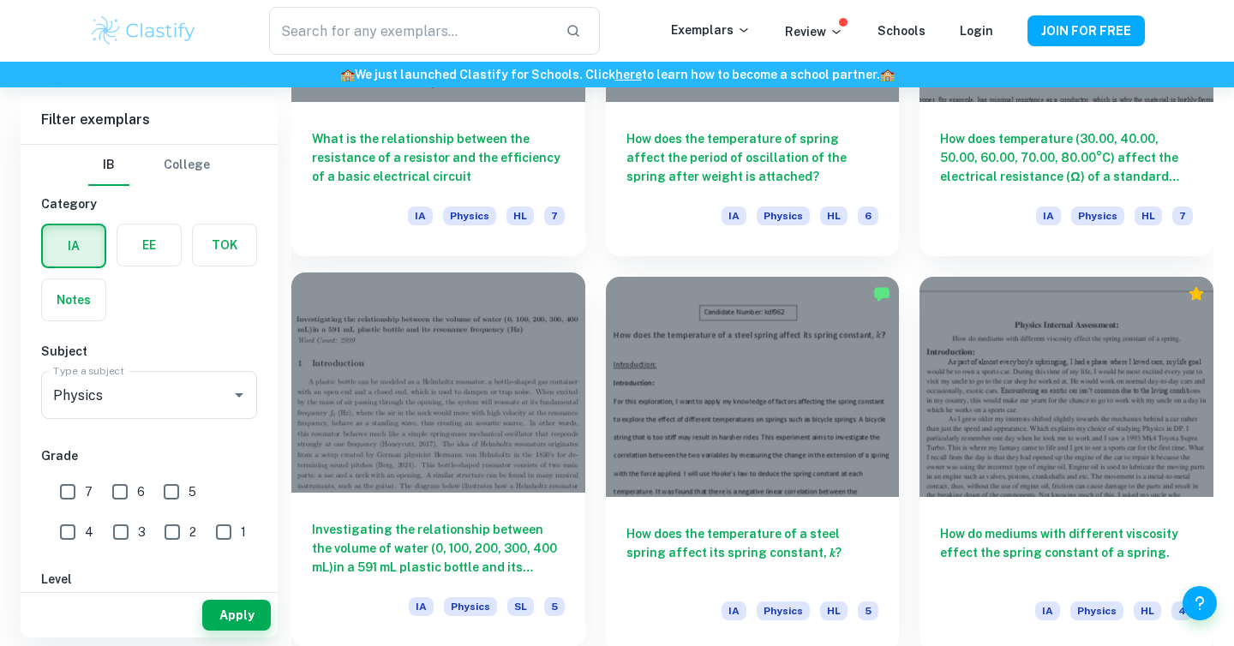
click at [454, 557] on h6 "Investigating the relationship between the volume of water (0, 100, 200, 300, 4…" at bounding box center [438, 548] width 253 height 57
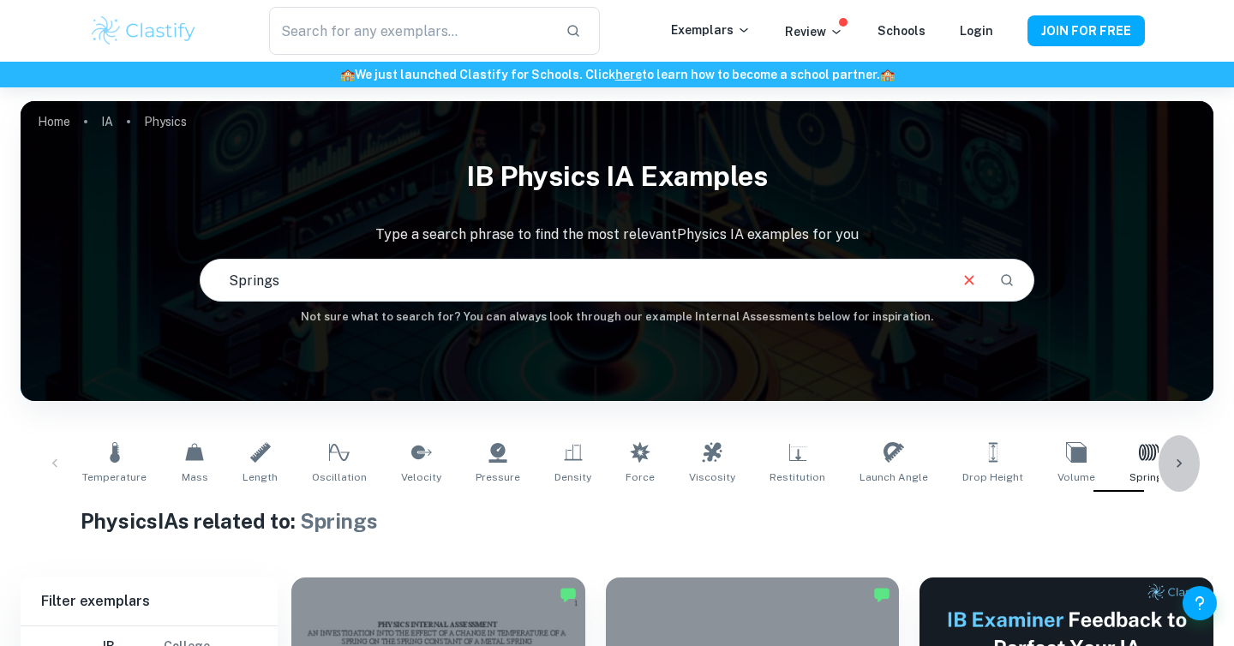
click at [1176, 463] on icon at bounding box center [1179, 463] width 17 height 17
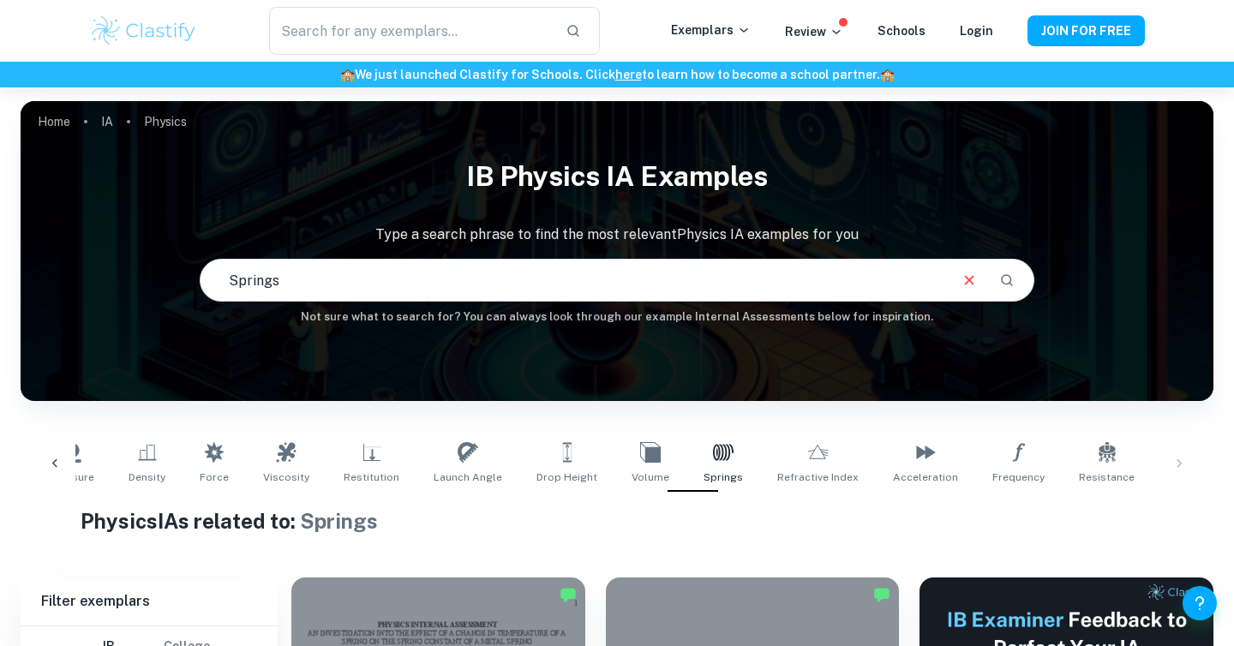
scroll to position [0, 530]
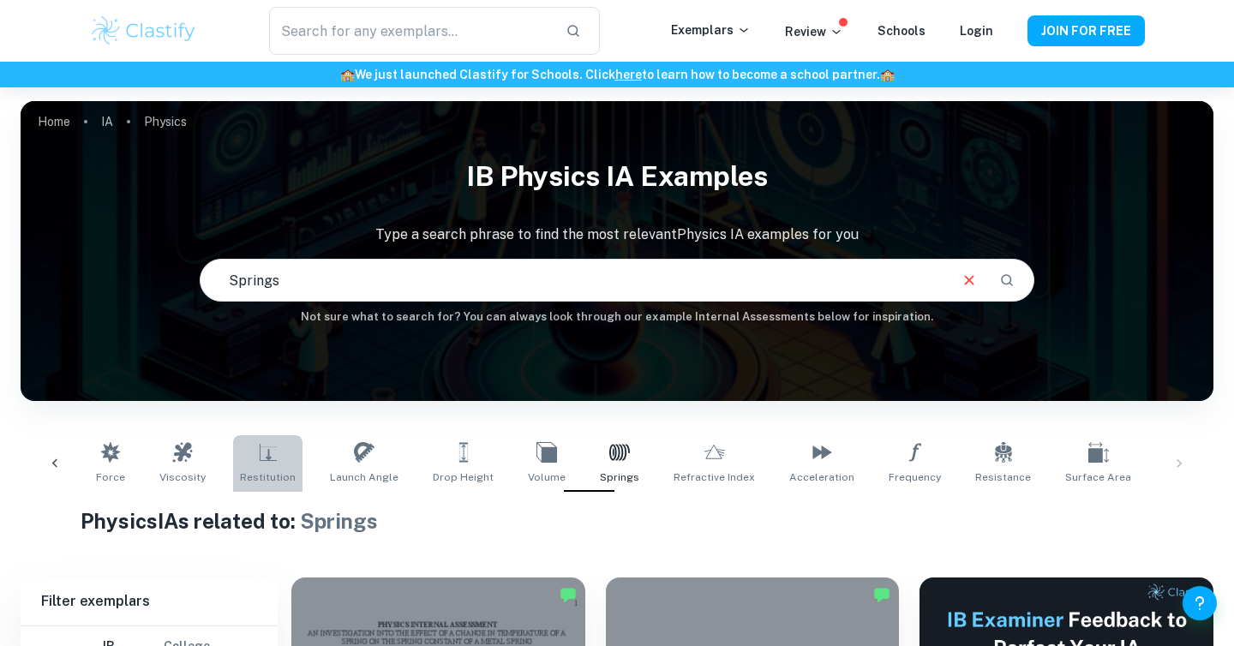
click at [243, 469] on link "Restitution" at bounding box center [267, 463] width 69 height 57
type input "Restitution"
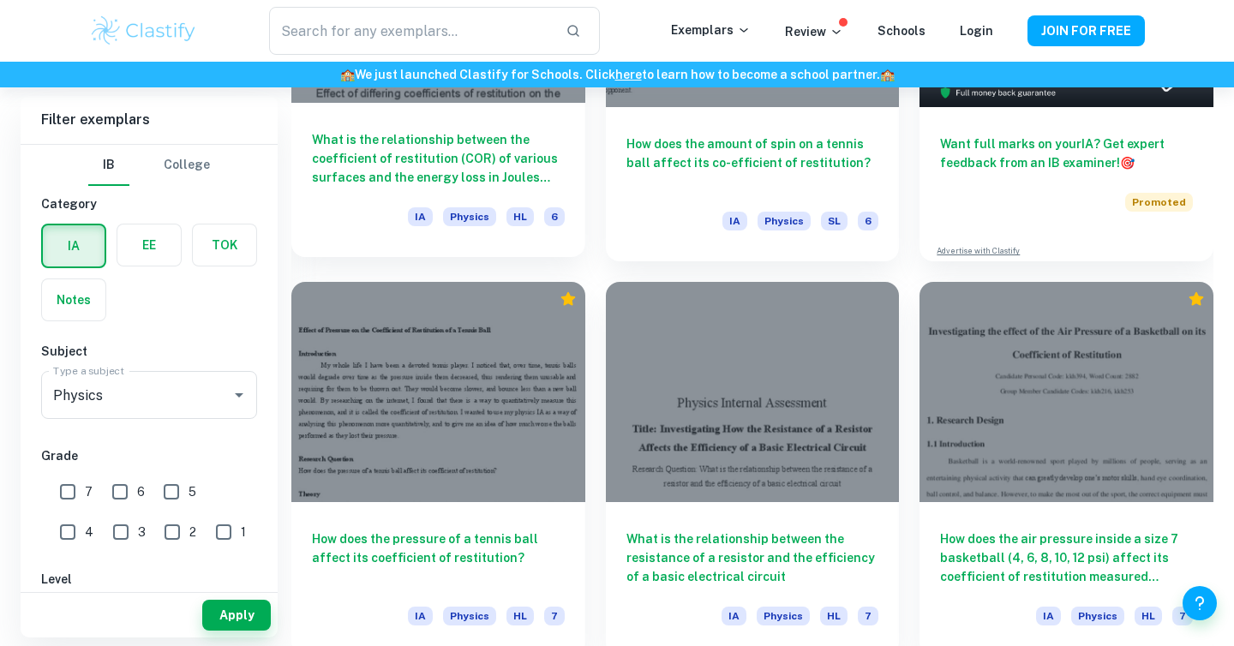
scroll to position [1091, 0]
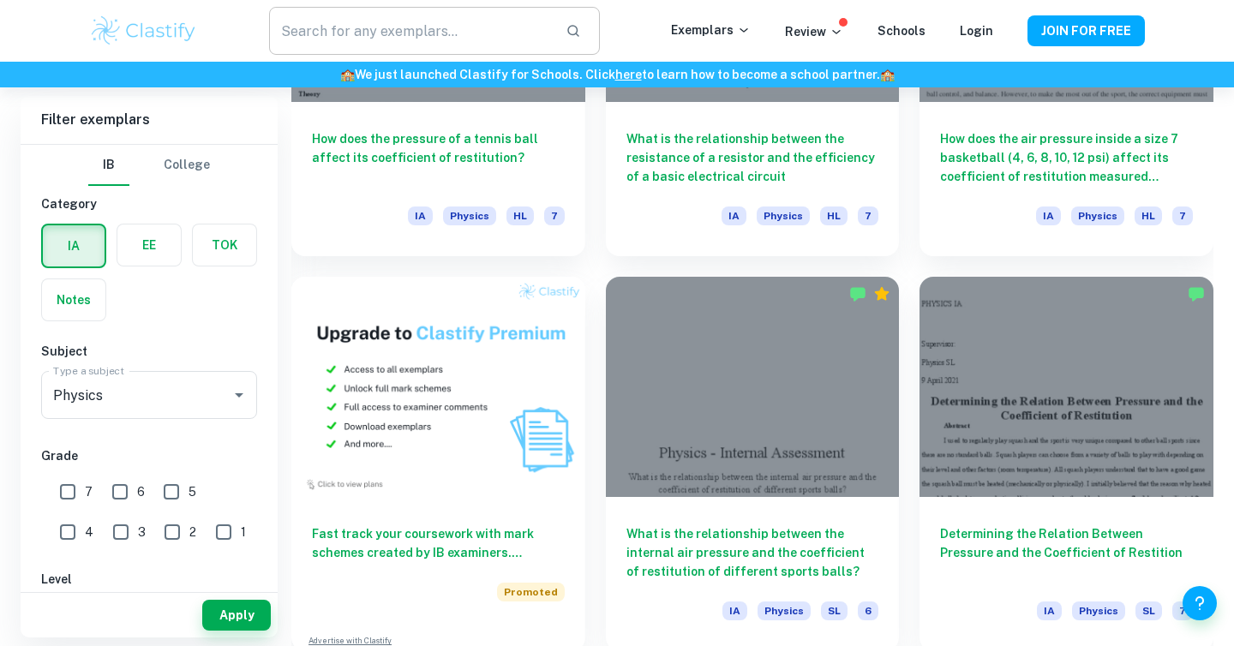
click at [510, 44] on input "text" at bounding box center [410, 31] width 283 height 48
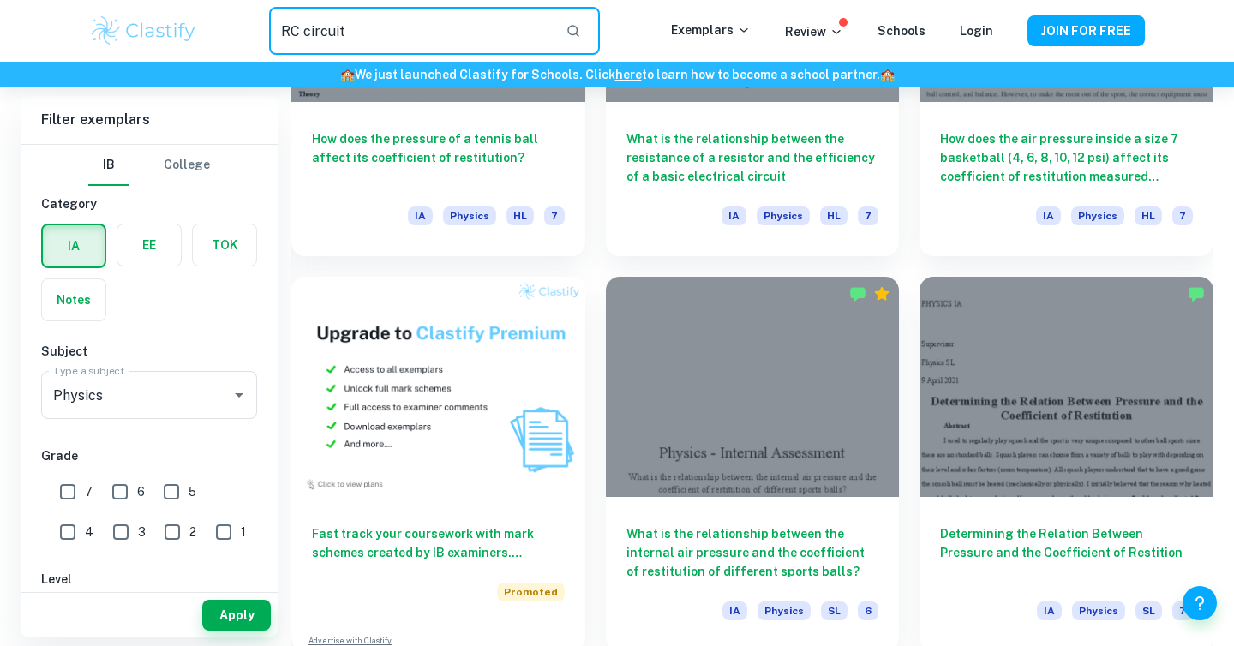
type input "RC circuit"
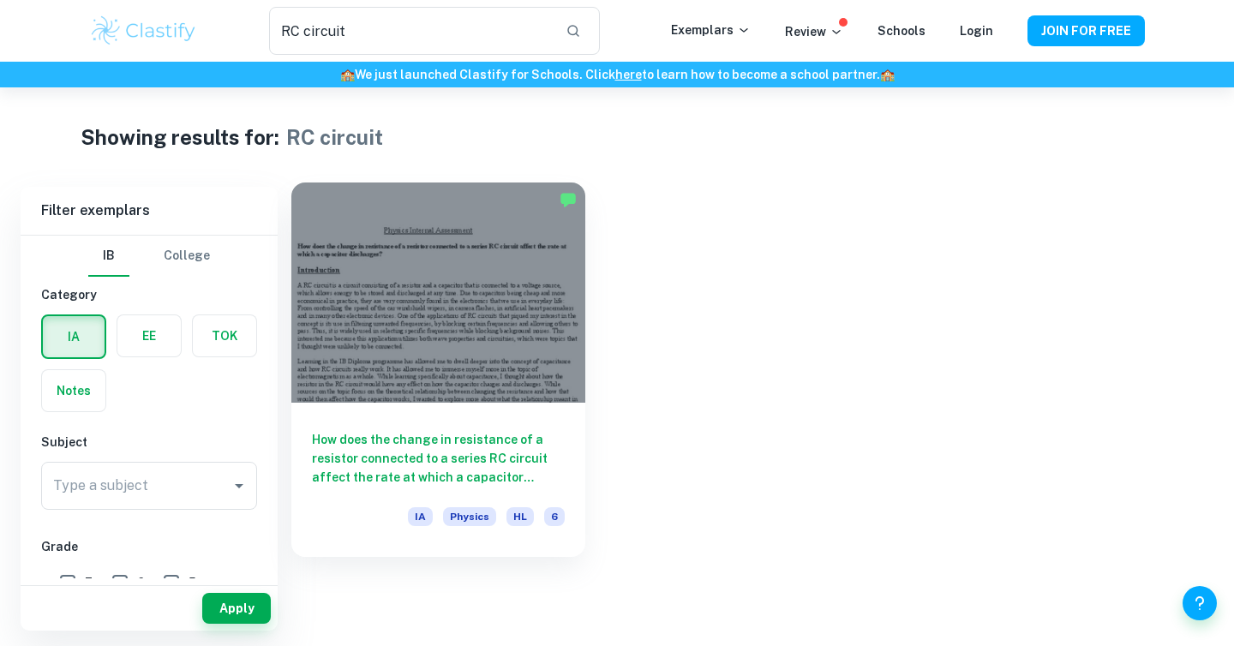
click at [464, 465] on h6 "How does the change in resistance of a resistor connected to a series RC circui…" at bounding box center [438, 458] width 253 height 57
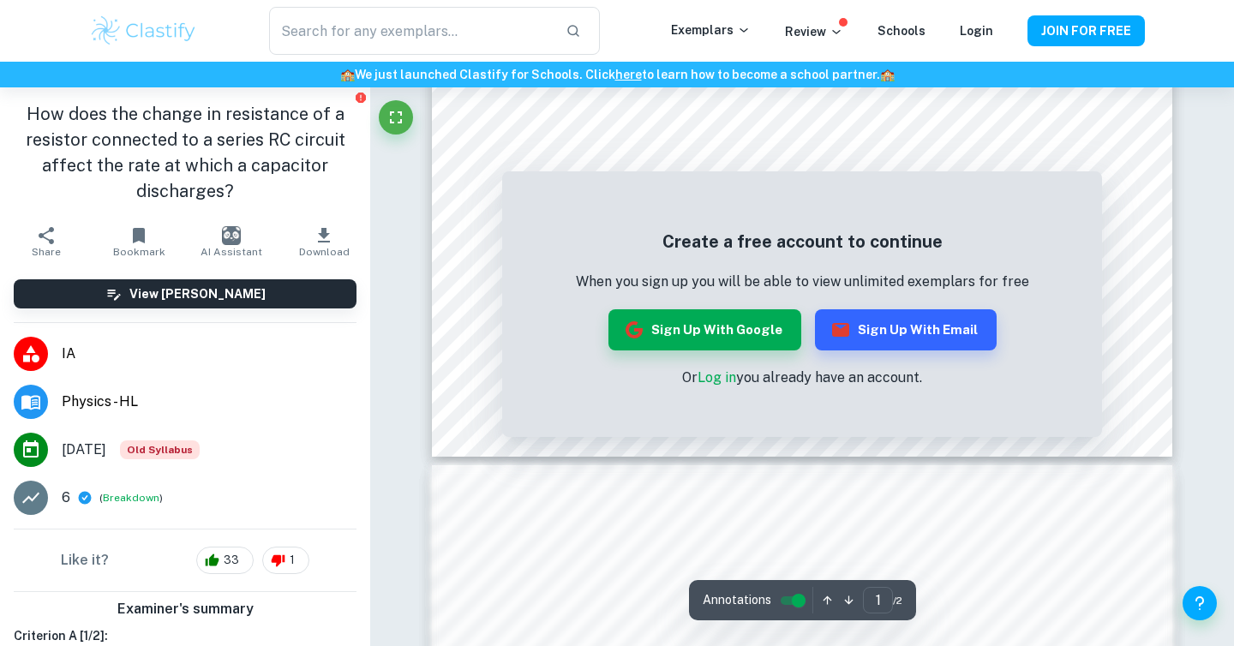
scroll to position [693, 0]
